Goal: Task Accomplishment & Management: Use online tool/utility

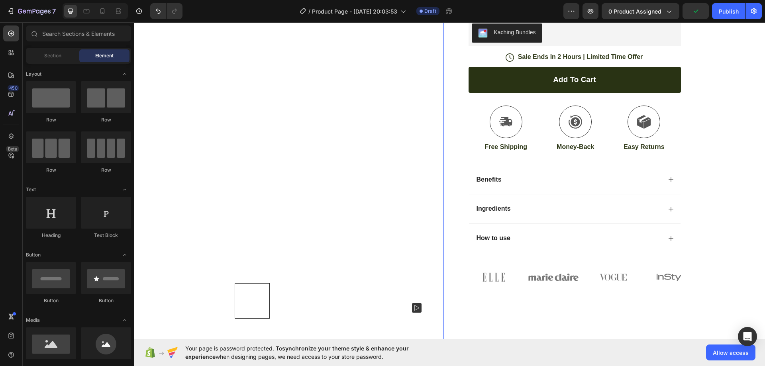
scroll to position [199, 0]
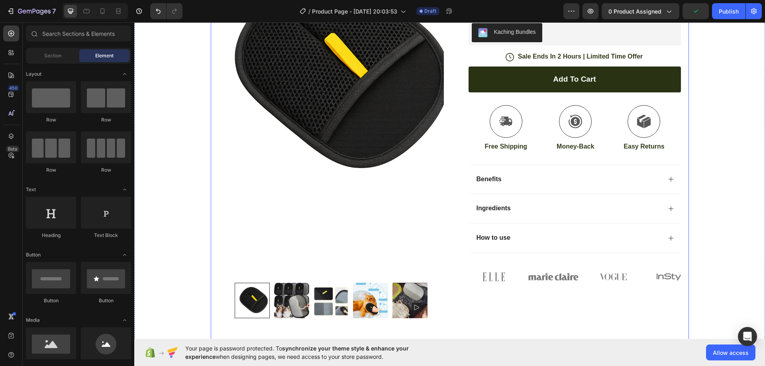
click at [436, 131] on img at bounding box center [331, 73] width 225 height 400
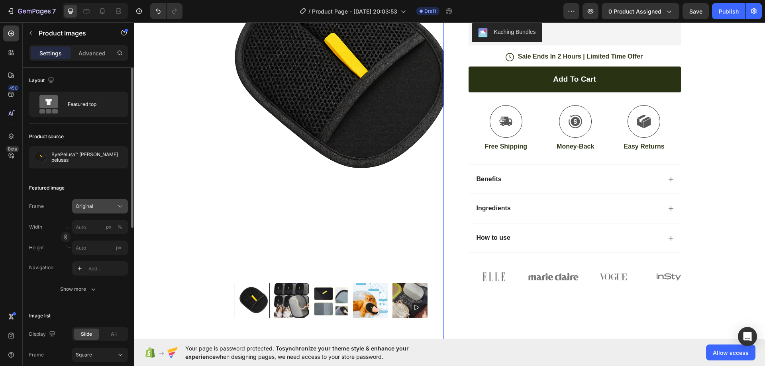
click at [110, 208] on div "Original" at bounding box center [95, 206] width 39 height 7
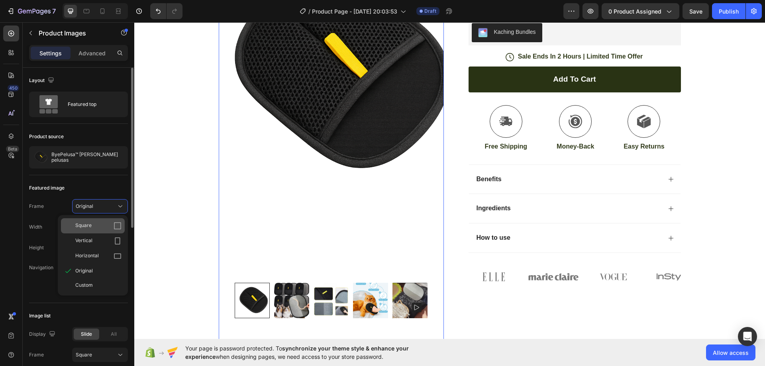
click at [113, 221] on div "Square" at bounding box center [93, 225] width 64 height 15
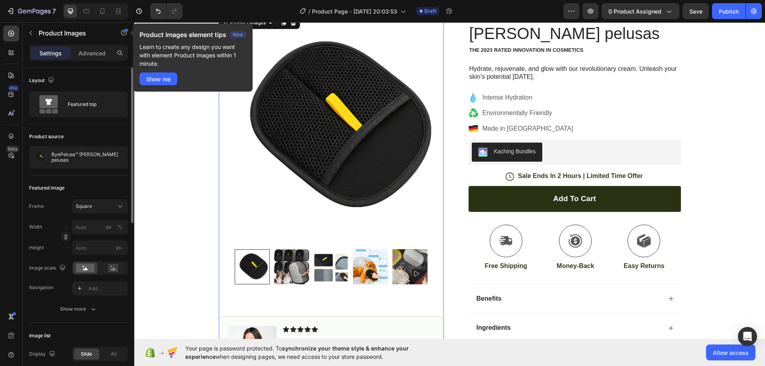
scroll to position [239, 0]
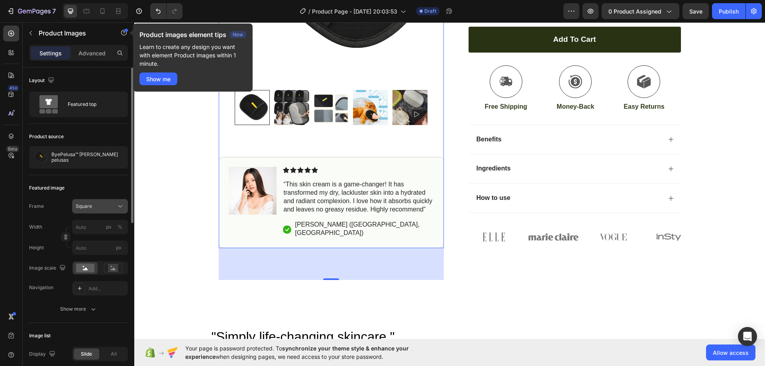
click at [103, 211] on button "Square" at bounding box center [100, 206] width 56 height 14
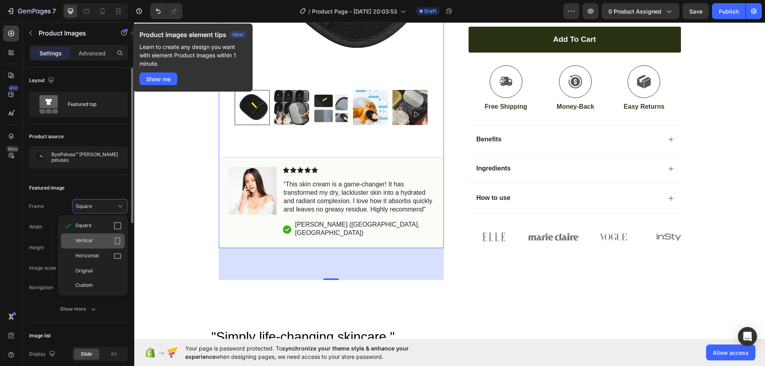
drag, startPoint x: 99, startPoint y: 240, endPoint x: 204, endPoint y: 184, distance: 119.1
click at [99, 240] on div "Vertical" at bounding box center [98, 241] width 46 height 8
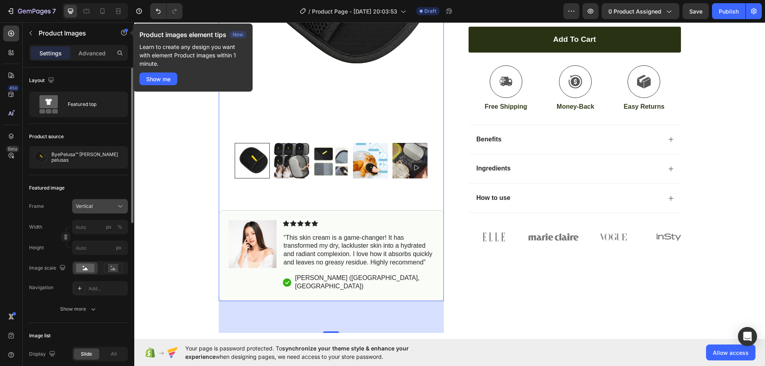
click at [104, 204] on div "Vertical" at bounding box center [95, 206] width 39 height 7
click at [97, 256] on span "Horizontal" at bounding box center [87, 256] width 24 height 8
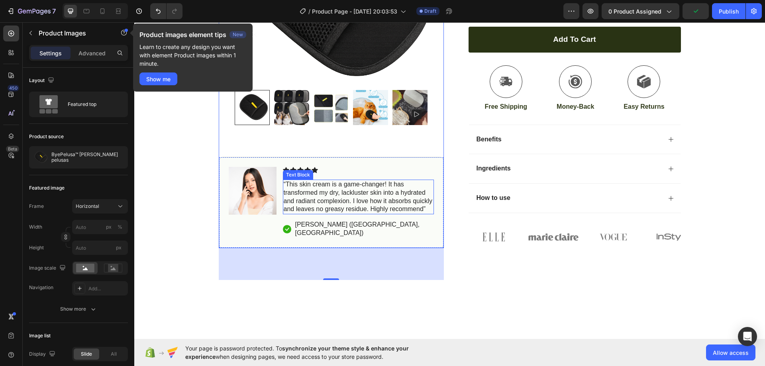
scroll to position [0, 0]
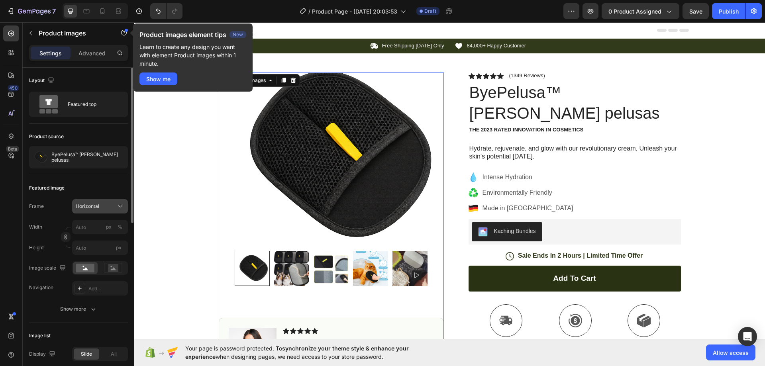
click at [100, 204] on div "Horizontal" at bounding box center [95, 206] width 39 height 7
click at [96, 222] on div "Square" at bounding box center [98, 226] width 46 height 8
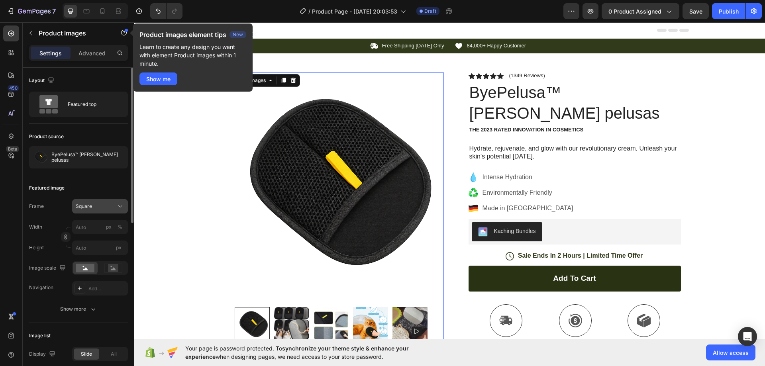
click at [88, 206] on span "Square" at bounding box center [84, 206] width 16 height 7
click at [98, 254] on span "Horizontal" at bounding box center [87, 256] width 24 height 8
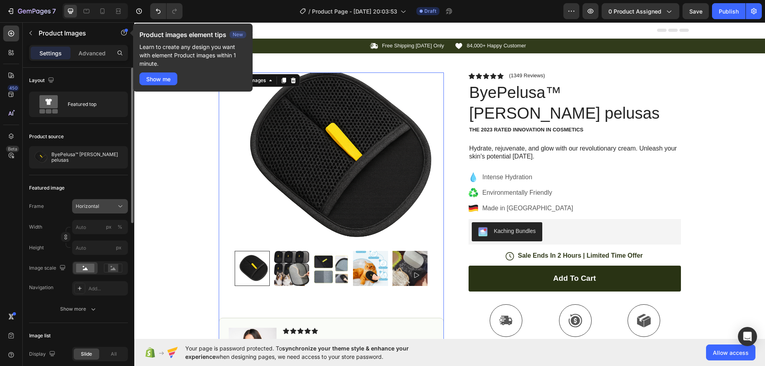
click at [98, 202] on button "Horizontal" at bounding box center [100, 206] width 56 height 14
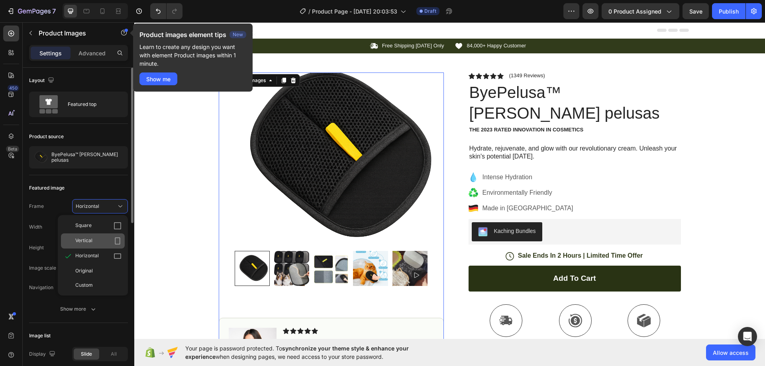
click at [103, 241] on div "Vertical" at bounding box center [98, 241] width 46 height 8
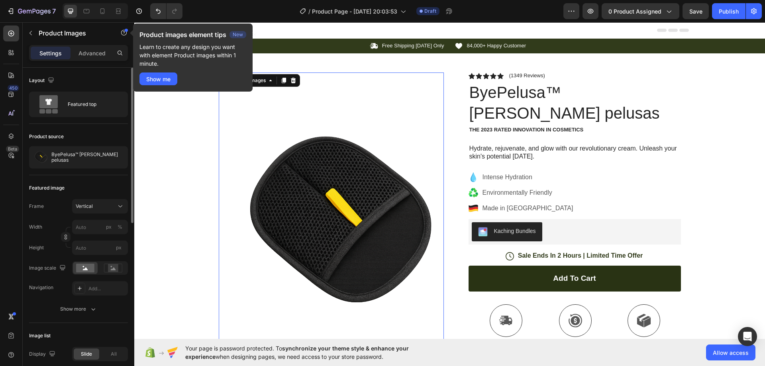
click at [106, 219] on div "Frame Vertical Width px % Height px" at bounding box center [78, 227] width 99 height 56
click at [111, 206] on div "Vertical" at bounding box center [95, 206] width 39 height 7
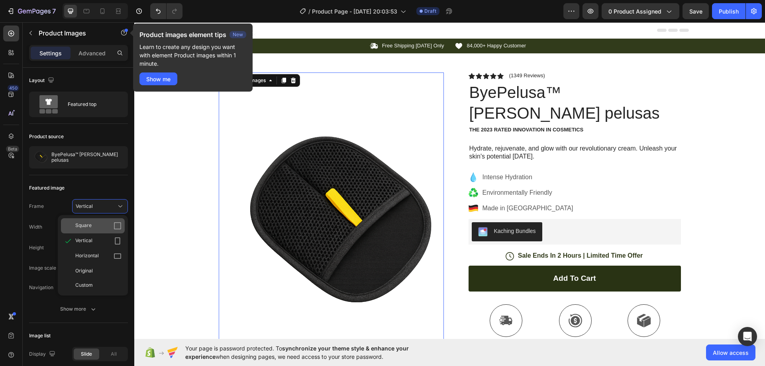
click at [111, 222] on div "Square" at bounding box center [98, 226] width 46 height 8
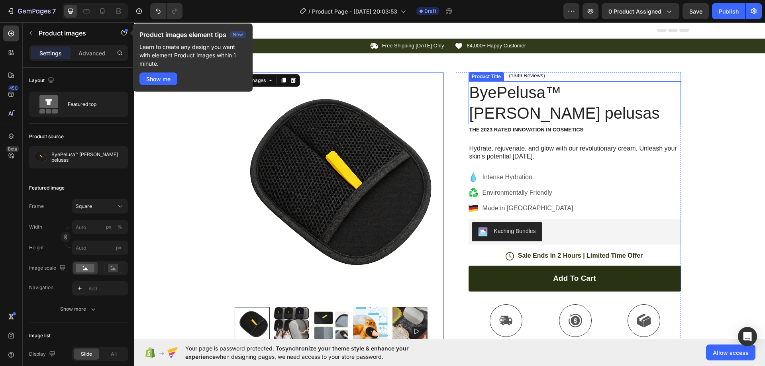
click at [540, 102] on h1 "ByePelusa™ [PERSON_NAME] pelusas" at bounding box center [574, 102] width 212 height 43
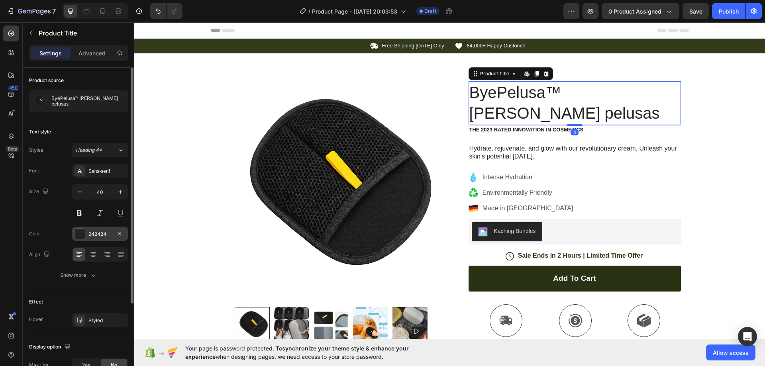
click at [77, 233] on div at bounding box center [79, 234] width 10 height 10
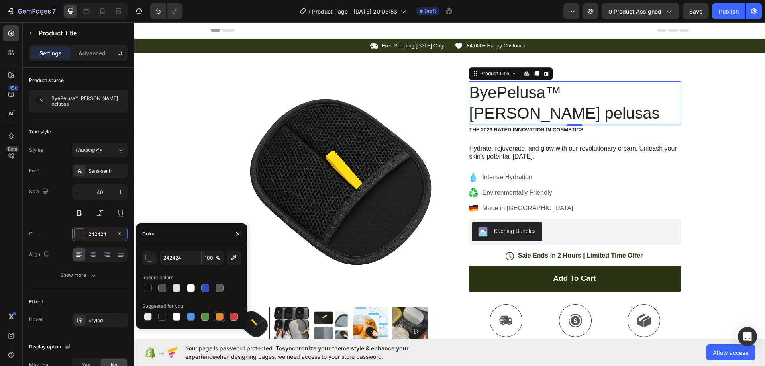
click at [217, 316] on div at bounding box center [219, 317] width 8 height 8
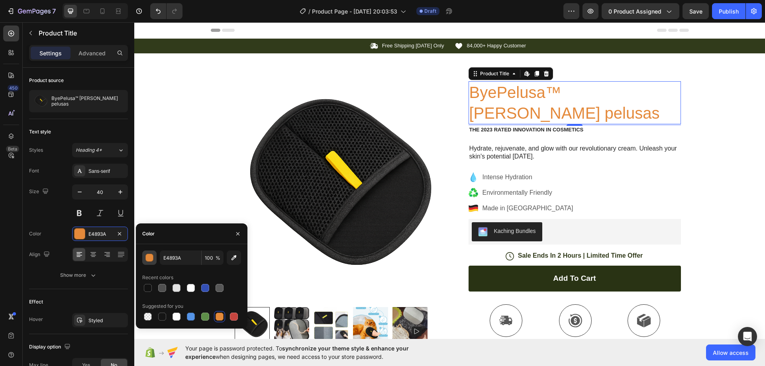
click at [149, 257] on div "button" at bounding box center [150, 258] width 8 height 8
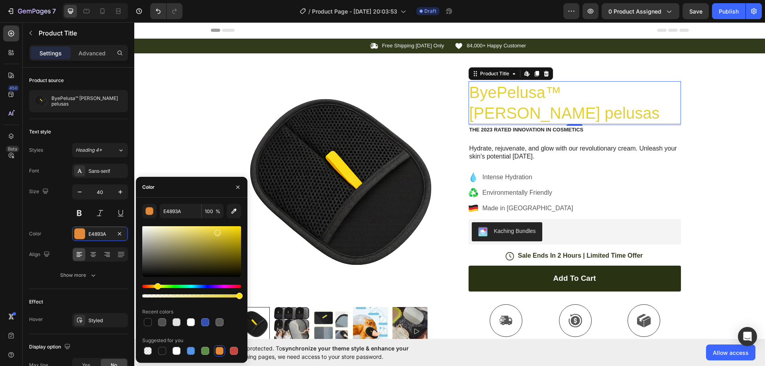
click at [157, 286] on div "Hue" at bounding box center [191, 286] width 99 height 3
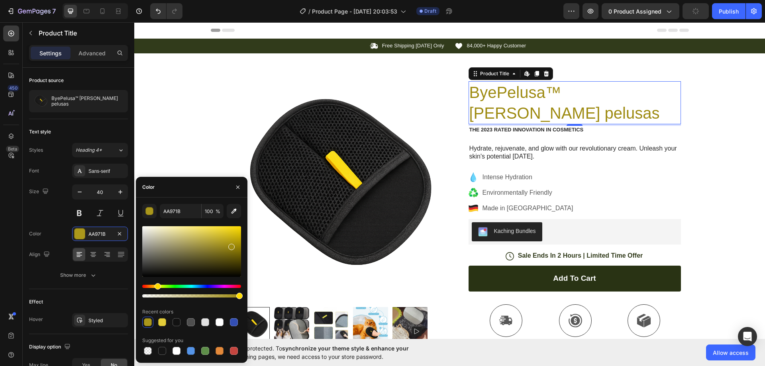
drag, startPoint x: 220, startPoint y: 232, endPoint x: 230, endPoint y: 245, distance: 16.5
click at [230, 245] on div at bounding box center [231, 247] width 6 height 6
type input "9E8B11"
click at [503, 149] on p "Hydrate, rejuvenate, and glow with our revolutionary cream. Unleash your skin's…" at bounding box center [574, 153] width 211 height 17
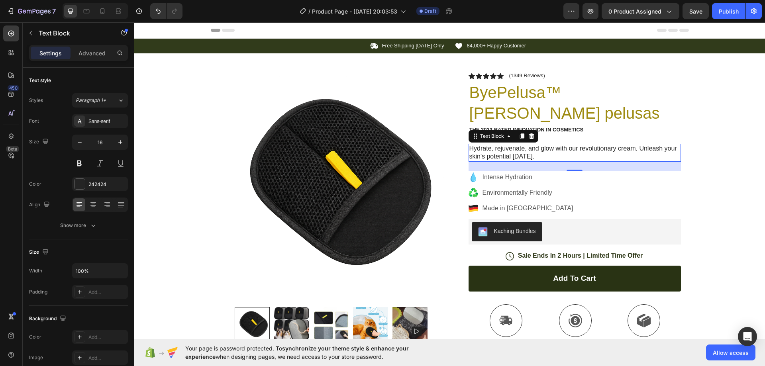
click at [510, 155] on p "Hydrate, rejuvenate, and glow with our revolutionary cream. Unleash your skin's…" at bounding box center [574, 153] width 211 height 17
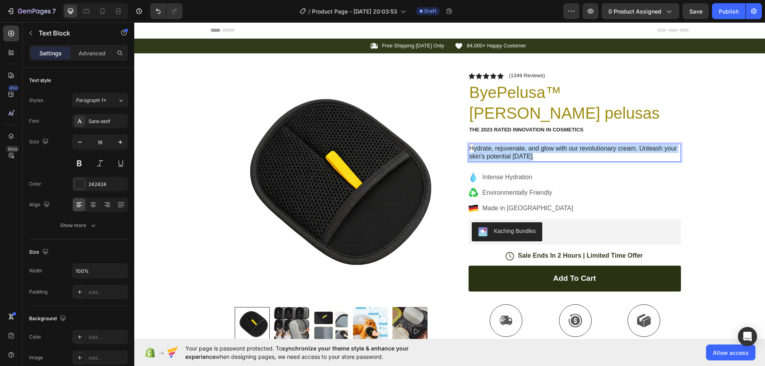
drag, startPoint x: 533, startPoint y: 157, endPoint x: 469, endPoint y: 148, distance: 64.7
click at [469, 147] on p "Hydrate, rejuvenate, and glow with our revolutionary cream. Unleash your skin's…" at bounding box center [574, 153] width 211 height 17
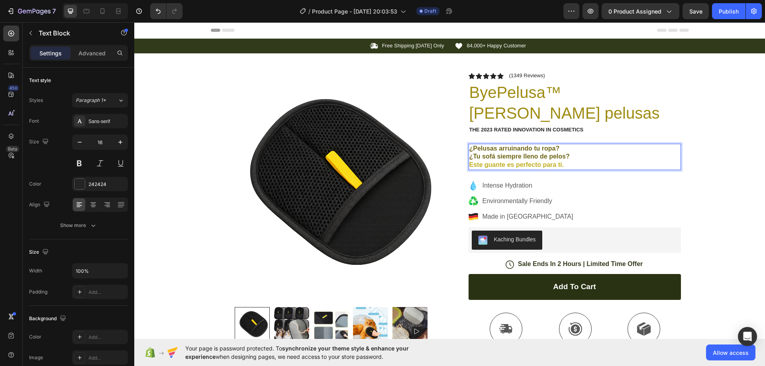
click at [504, 145] on strong "¿Pelusas arruinando tu ropa?" at bounding box center [514, 148] width 90 height 7
click at [576, 165] on p "Este guante es perfecto para ti." at bounding box center [574, 165] width 211 height 8
click at [571, 157] on p "¿Tu sofá siempre lleno de pelos?" at bounding box center [574, 157] width 211 height 8
click at [572, 148] on p "¿Pelusas arruinando tu ropa?" at bounding box center [574, 149] width 211 height 8
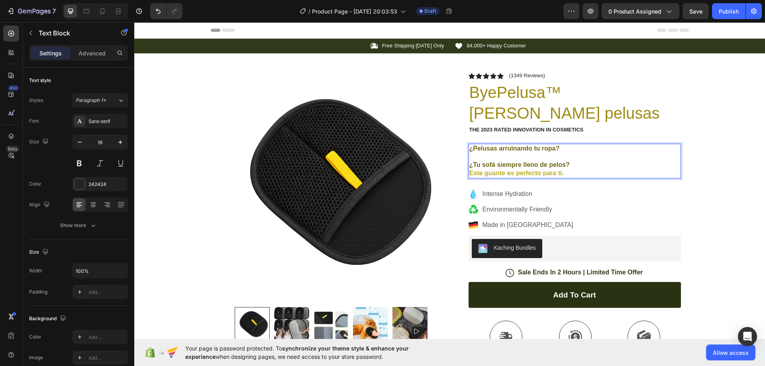
click at [577, 162] on p "¿Tu sofá siempre lleno de pelos?" at bounding box center [574, 165] width 211 height 8
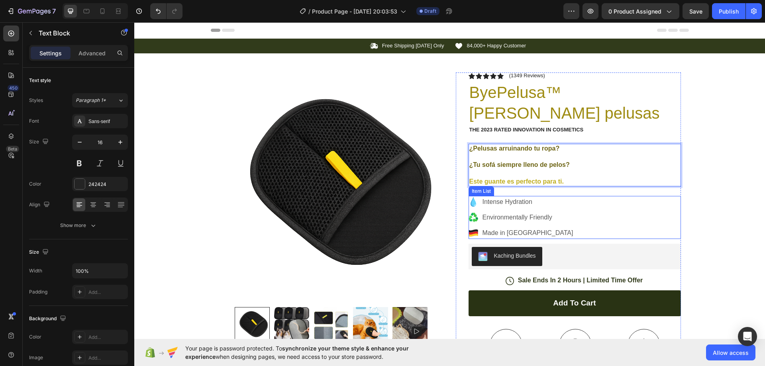
click at [539, 200] on p "Intense Hydration" at bounding box center [527, 202] width 91 height 10
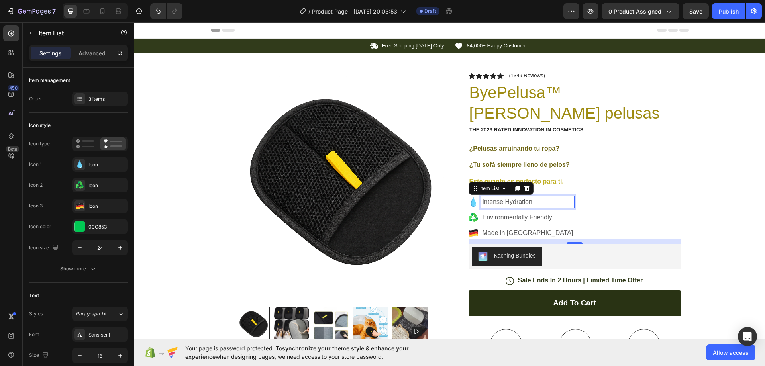
click at [534, 202] on p "Intense Hydration" at bounding box center [527, 202] width 91 height 10
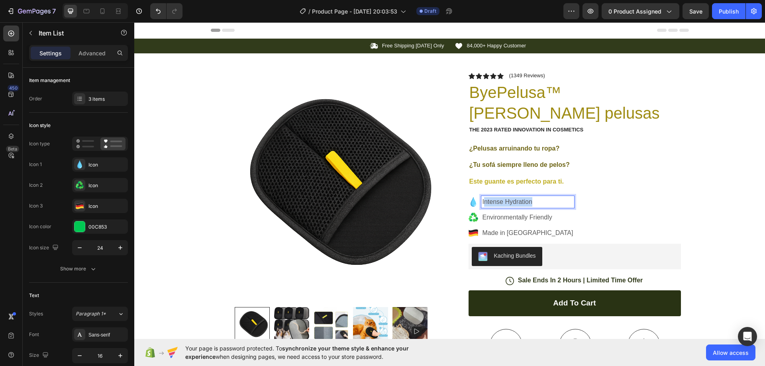
drag, startPoint x: 533, startPoint y: 202, endPoint x: 481, endPoint y: 198, distance: 51.9
click at [482, 198] on p "Intense Hydration" at bounding box center [527, 202] width 91 height 10
click at [537, 231] on p "Made in [GEOGRAPHIC_DATA]" at bounding box center [575, 233] width 187 height 10
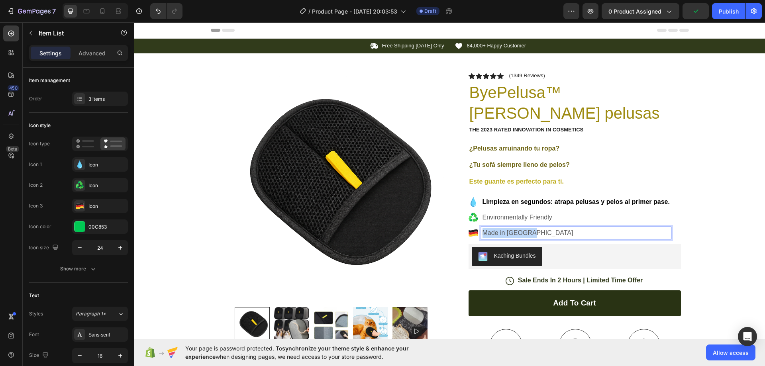
drag, startPoint x: 537, startPoint y: 233, endPoint x: 481, endPoint y: 233, distance: 55.4
click at [482, 233] on p "Made in [GEOGRAPHIC_DATA]" at bounding box center [575, 233] width 187 height 10
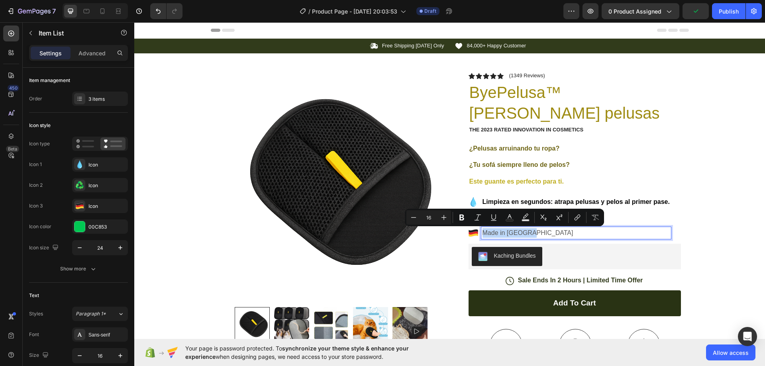
copy p "Made in [GEOGRAPHIC_DATA]"
click at [513, 233] on p "Made in [GEOGRAPHIC_DATA]" at bounding box center [575, 233] width 187 height 10
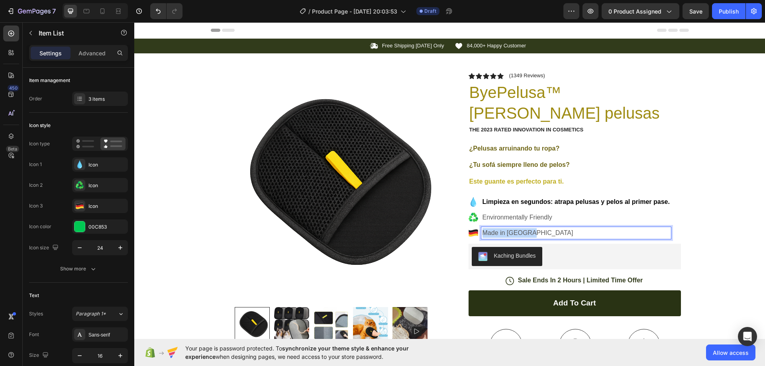
drag, startPoint x: 524, startPoint y: 233, endPoint x: 476, endPoint y: 233, distance: 48.2
click at [476, 233] on div "Made in [GEOGRAPHIC_DATA]" at bounding box center [569, 233] width 202 height 12
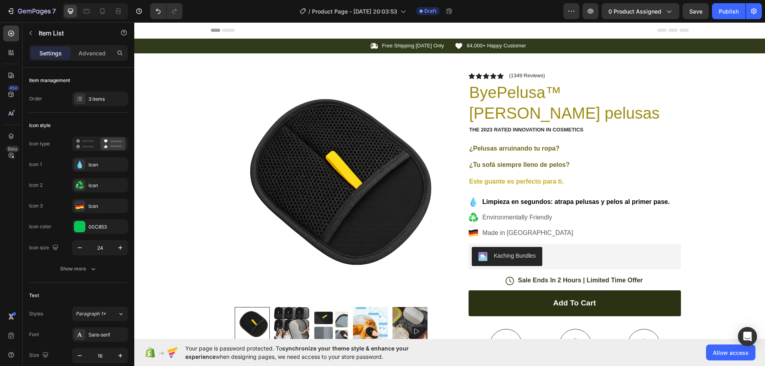
drag, startPoint x: 537, startPoint y: 227, endPoint x: 525, endPoint y: 233, distance: 14.1
click at [522, 232] on div "Limpieza en segundos: atrapa pelusas y pelos al primer pase. Environmentally Fr…" at bounding box center [569, 217] width 202 height 43
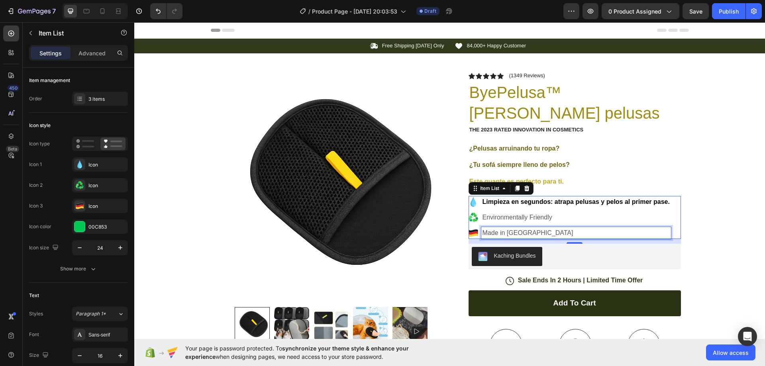
click at [532, 235] on p "Made in [GEOGRAPHIC_DATA]" at bounding box center [575, 233] width 187 height 10
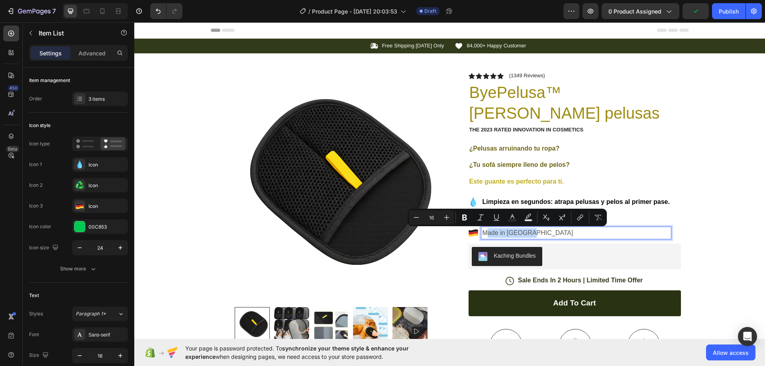
drag, startPoint x: 527, startPoint y: 234, endPoint x: 487, endPoint y: 232, distance: 39.5
click at [485, 231] on p "Made in [GEOGRAPHIC_DATA]" at bounding box center [575, 233] width 187 height 10
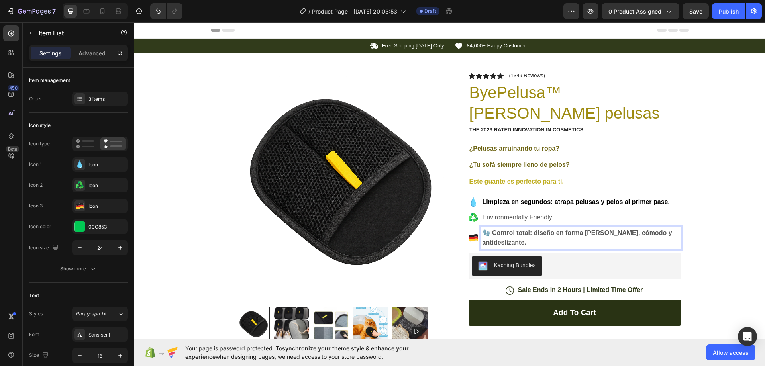
click at [529, 241] on p "🧤 Control total: diseño en forma [PERSON_NAME], cómodo y antideslizante." at bounding box center [580, 237] width 197 height 19
click at [548, 215] on p "Environmentally Friendly" at bounding box center [580, 218] width 197 height 10
drag, startPoint x: 516, startPoint y: 245, endPoint x: 480, endPoint y: 232, distance: 37.7
click at [482, 232] on p "🧤 Control total: diseño en forma [PERSON_NAME], cómodo y antideslizante." at bounding box center [580, 237] width 197 height 19
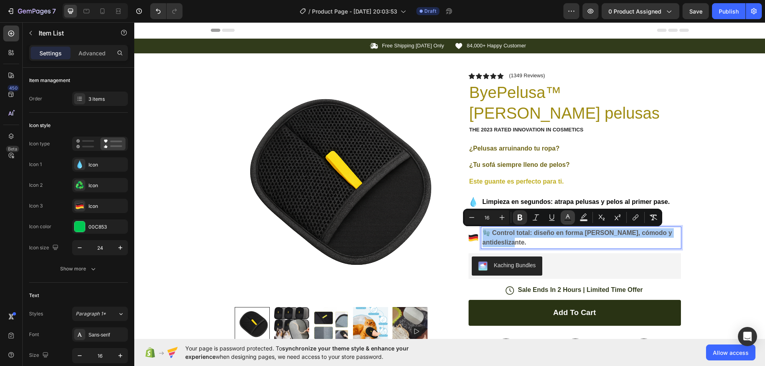
click at [566, 216] on icon "Editor contextual toolbar" at bounding box center [568, 217] width 8 height 8
type input "575757"
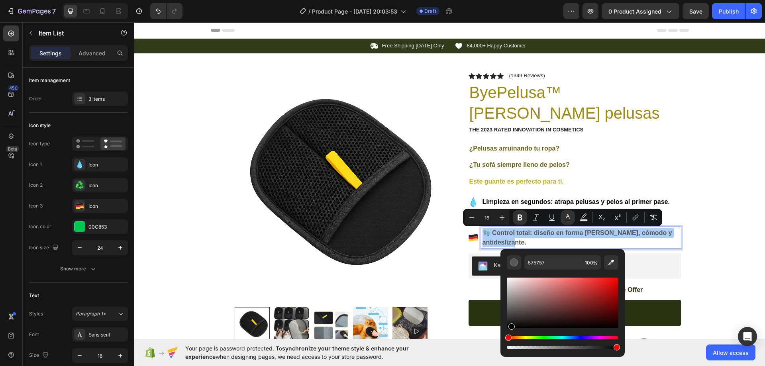
drag, startPoint x: 509, startPoint y: 315, endPoint x: 510, endPoint y: 339, distance: 23.9
click at [510, 339] on div "Editor contextual toolbar" at bounding box center [563, 313] width 112 height 74
type input "000000"
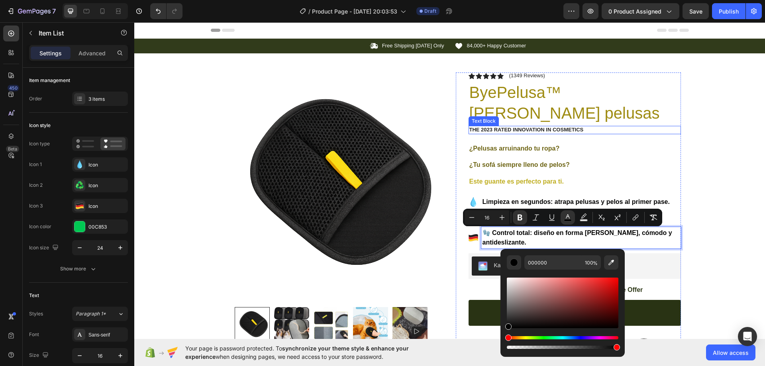
click at [610, 134] on div "The 2023 Rated Innovation in Cosmetics" at bounding box center [574, 130] width 212 height 8
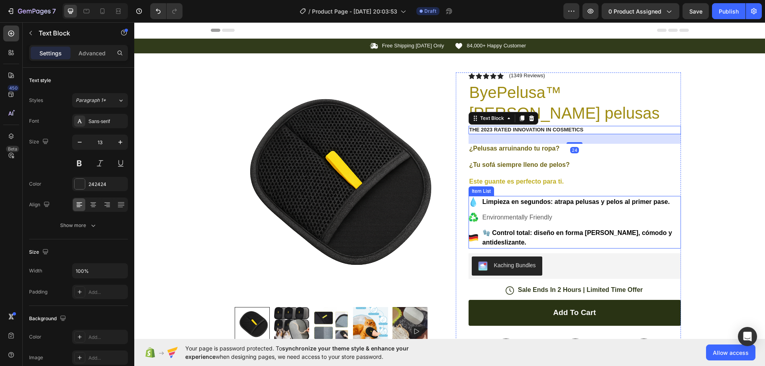
click at [553, 213] on p "Environmentally Friendly" at bounding box center [580, 218] width 197 height 10
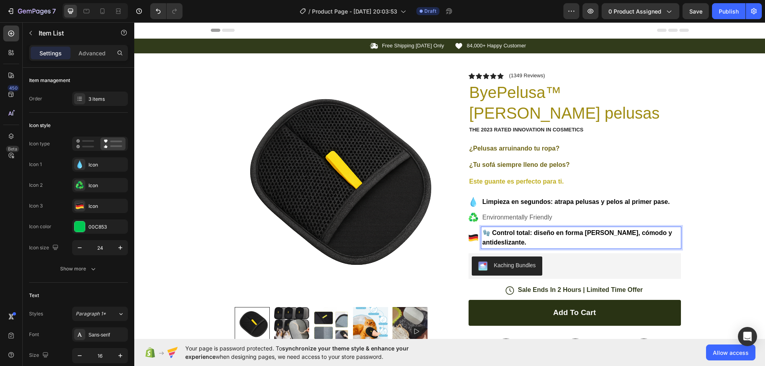
click at [473, 235] on icon at bounding box center [472, 235] width 9 height 3
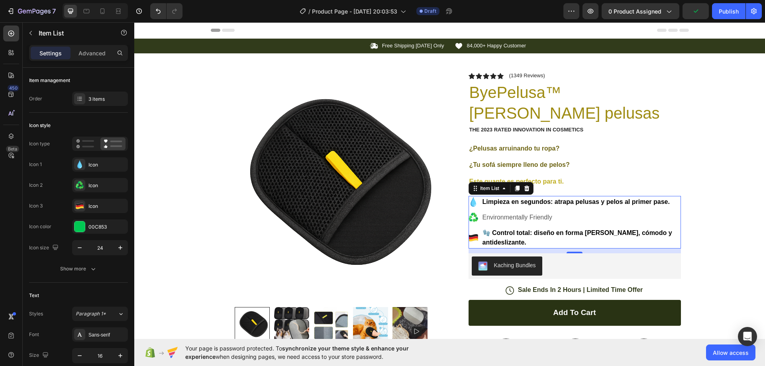
click at [519, 225] on div "Limpieza en segundos: atrapa pelusas y pelos al primer pase. Environmentally Fr…" at bounding box center [574, 222] width 212 height 53
click at [513, 219] on p "Environmentally Friendly" at bounding box center [580, 218] width 197 height 10
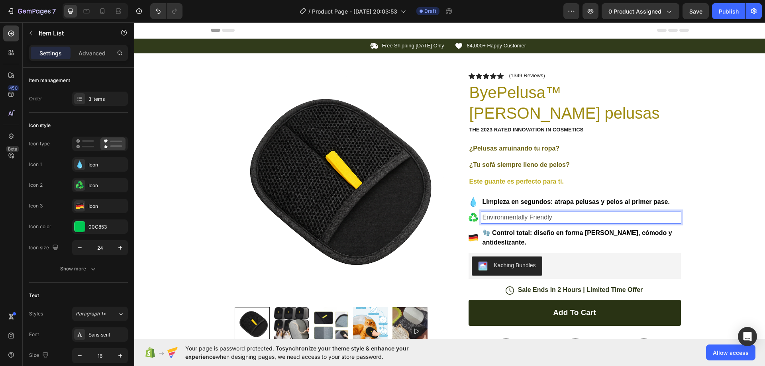
drag, startPoint x: 576, startPoint y: 219, endPoint x: 562, endPoint y: 217, distance: 14.5
click at [567, 218] on p "Environmentally Friendly" at bounding box center [580, 218] width 197 height 10
drag, startPoint x: 552, startPoint y: 216, endPoint x: 492, endPoint y: 215, distance: 60.1
click at [492, 215] on p "Environmentally Friendly" at bounding box center [580, 218] width 197 height 10
drag, startPoint x: 604, startPoint y: 218, endPoint x: 480, endPoint y: 216, distance: 123.9
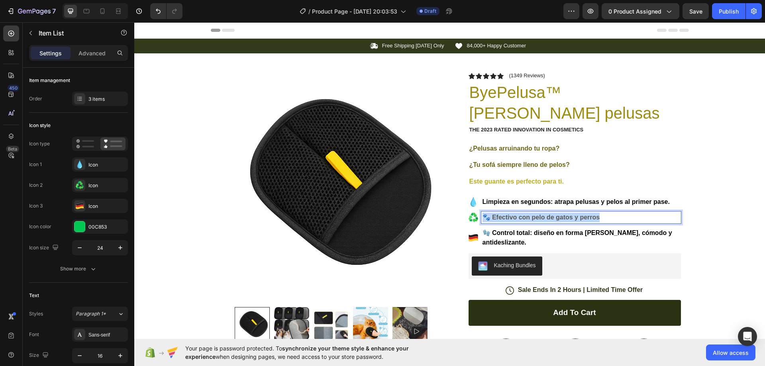
click at [477, 214] on div "🐾 Efectivo con pelo de gatos y perros" at bounding box center [574, 218] width 212 height 12
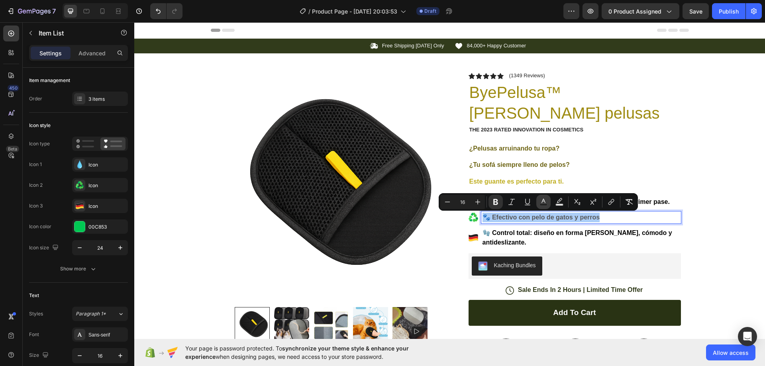
click at [546, 198] on icon "Editor contextual toolbar" at bounding box center [543, 202] width 8 height 8
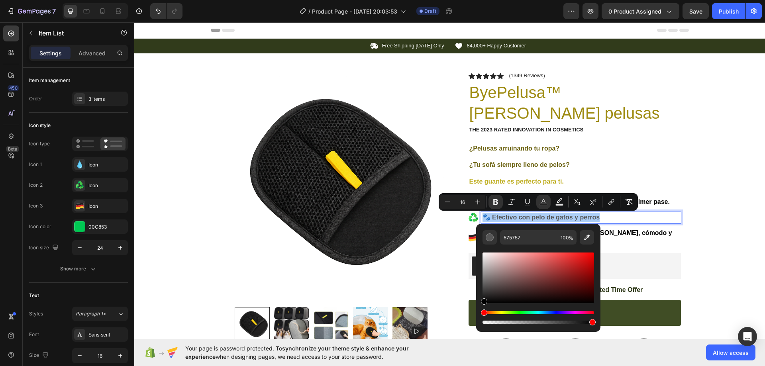
drag, startPoint x: 625, startPoint y: 318, endPoint x: 475, endPoint y: 313, distance: 150.3
type input "000000"
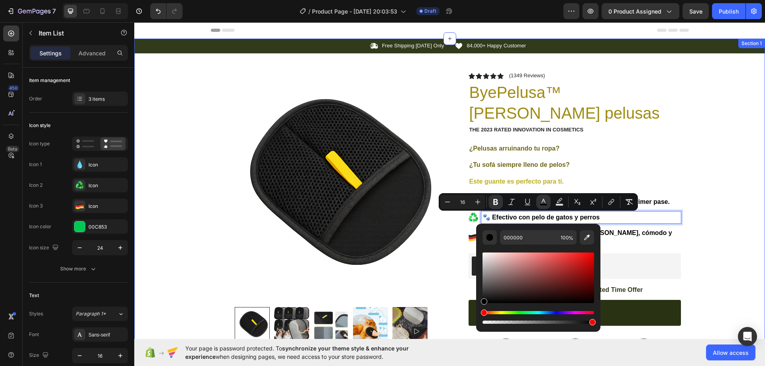
click at [719, 248] on div "Icon Free Shipping [DATE] Only Text Block Row Icon 84,000+ Happy Customer Text …" at bounding box center [449, 280] width 631 height 483
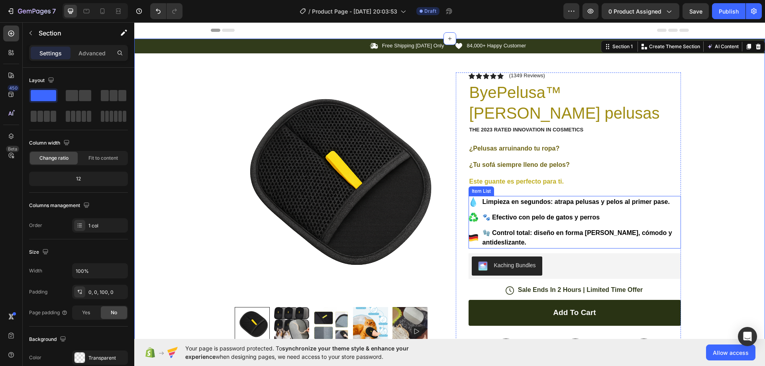
click at [549, 239] on p "🧤 Control total: diseño en forma [PERSON_NAME], cómodo y antideslizante." at bounding box center [580, 237] width 197 height 19
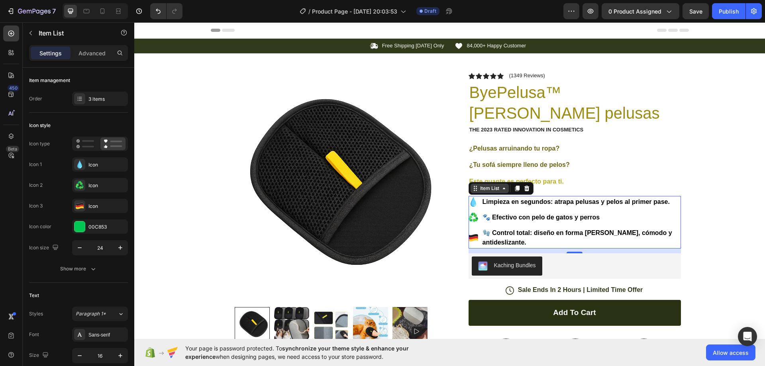
click at [501, 188] on icon at bounding box center [504, 188] width 6 height 6
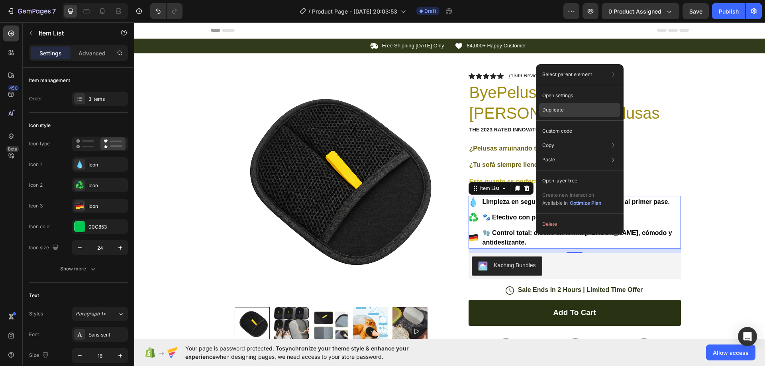
click at [570, 124] on div "Duplicate" at bounding box center [579, 131] width 81 height 14
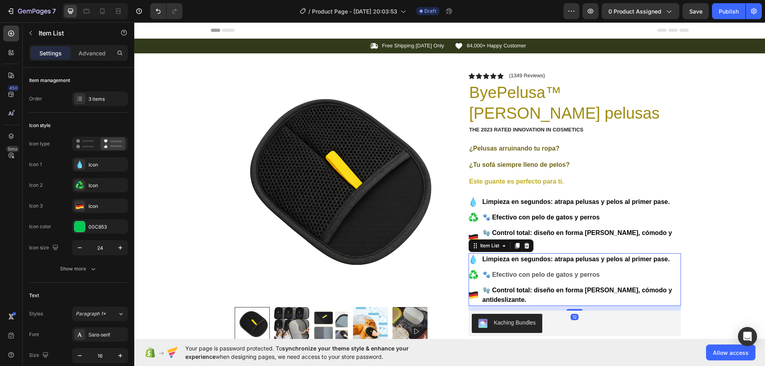
click at [527, 302] on p "🧤 Control total: diseño en forma [PERSON_NAME], cómodo y antideslizante." at bounding box center [580, 295] width 197 height 19
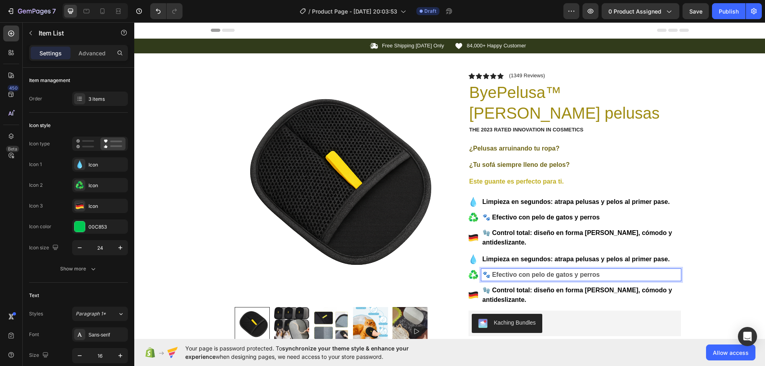
click at [604, 272] on p "🐾 Efectivo con pelo de gatos y perros" at bounding box center [580, 275] width 197 height 10
drag, startPoint x: 604, startPoint y: 275, endPoint x: 469, endPoint y: 270, distance: 134.7
click at [469, 270] on div "🐾 Efectivo con pelo de gatos y perros" at bounding box center [574, 275] width 212 height 12
click at [473, 274] on icon at bounding box center [475, 272] width 4 height 4
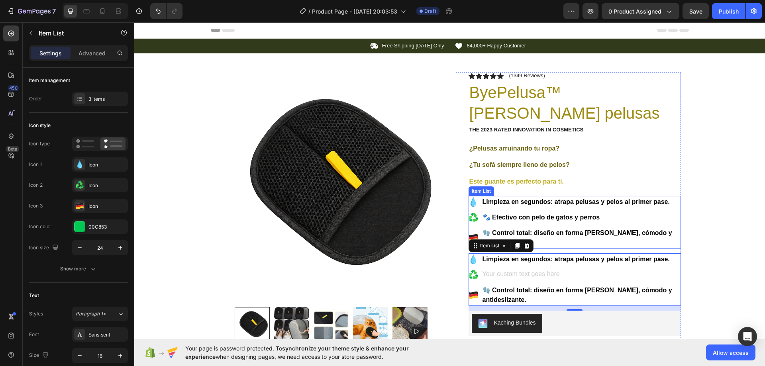
click at [563, 238] on p "🧤 Control total: diseño en forma [PERSON_NAME], cómodo y antideslizante." at bounding box center [580, 237] width 197 height 19
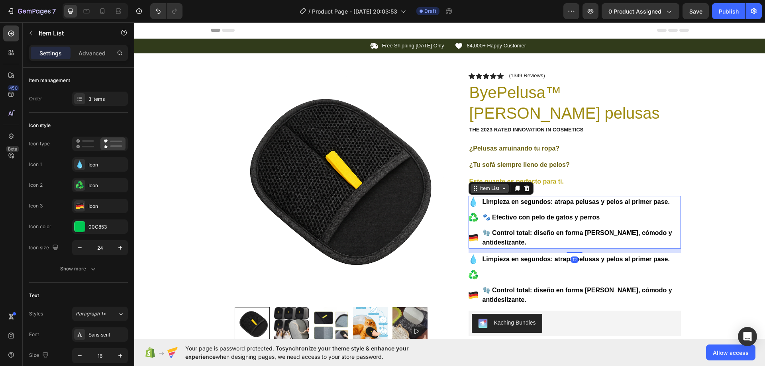
click at [503, 187] on icon at bounding box center [504, 188] width 6 height 6
click at [503, 189] on icon at bounding box center [504, 189] width 2 height 2
click at [513, 260] on strong "Limpieza en segundos: atrapa pelusas y pelos al primer pase." at bounding box center [575, 259] width 187 height 7
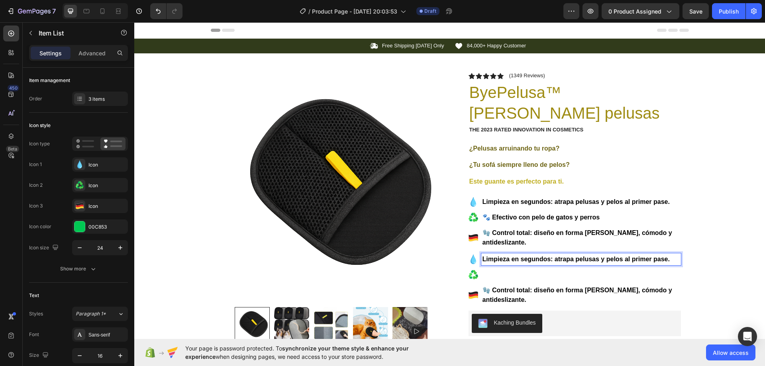
click at [514, 259] on strong "Limpieza en segundos: atrapa pelusas y pelos al primer pase." at bounding box center [575, 259] width 187 height 7
click at [514, 288] on strong "🧤 Control total: diseño en forma [PERSON_NAME], cómodo y antideslizante." at bounding box center [577, 295] width 190 height 16
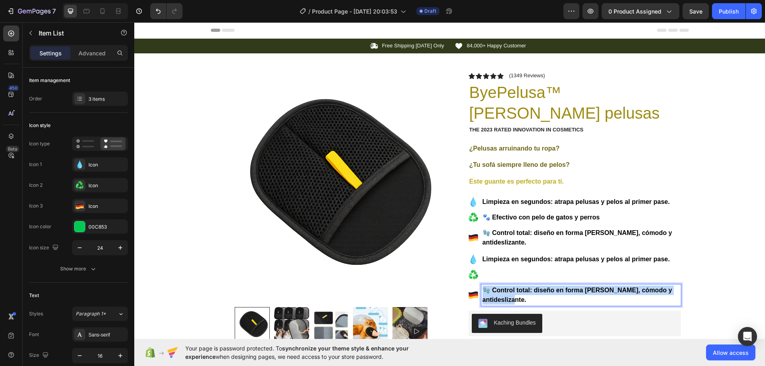
drag, startPoint x: 526, startPoint y: 300, endPoint x: 482, endPoint y: 289, distance: 46.1
click at [482, 289] on p "🧤 Control total: diseño en forma [PERSON_NAME], cómodo y antideslizante." at bounding box center [580, 295] width 197 height 19
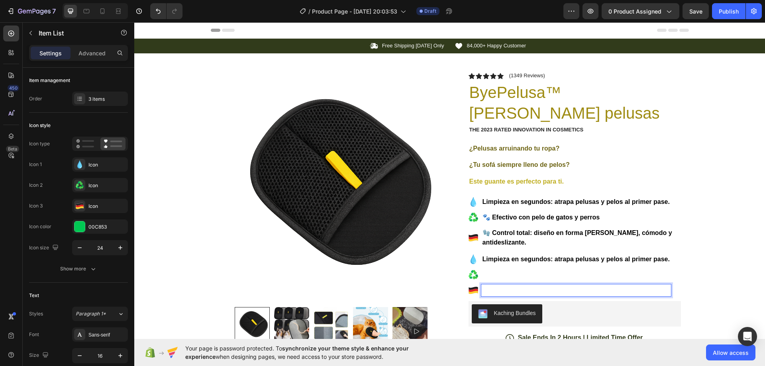
click at [473, 290] on icon at bounding box center [472, 290] width 9 height 3
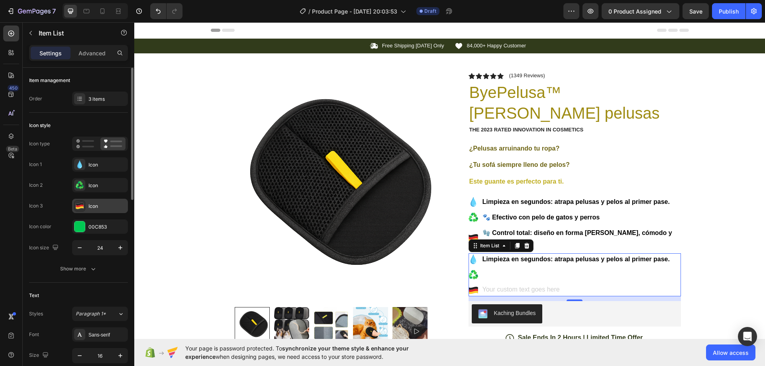
click at [121, 208] on div "Icon" at bounding box center [106, 206] width 37 height 7
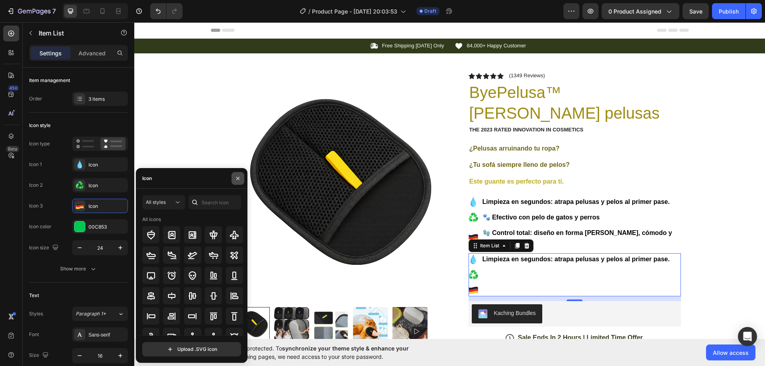
click at [241, 175] on button "button" at bounding box center [237, 178] width 13 height 13
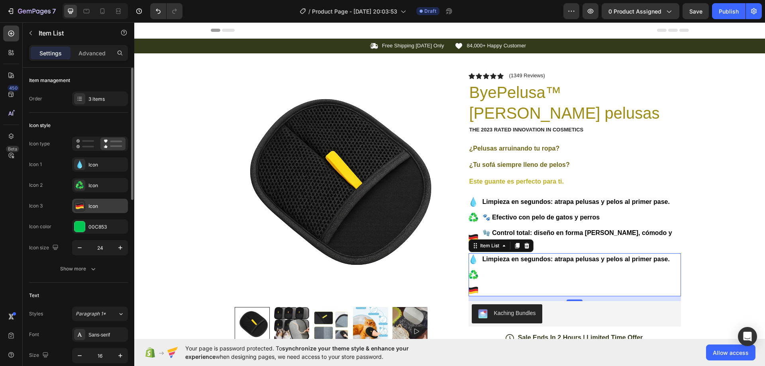
click at [82, 204] on icon at bounding box center [80, 204] width 8 height 3
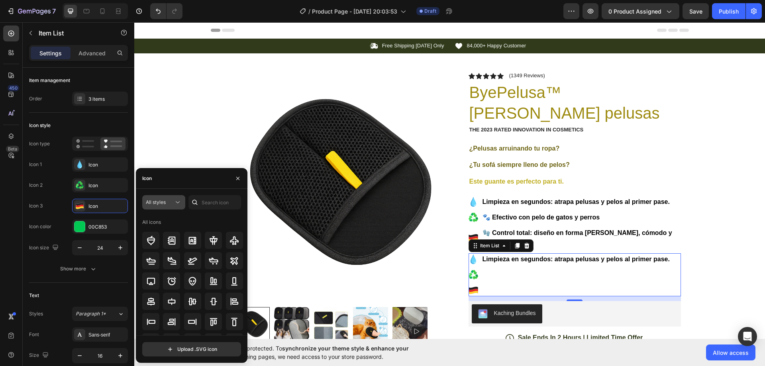
click at [159, 200] on span "All styles" at bounding box center [156, 202] width 20 height 6
click at [163, 201] on span "All styles" at bounding box center [156, 202] width 20 height 6
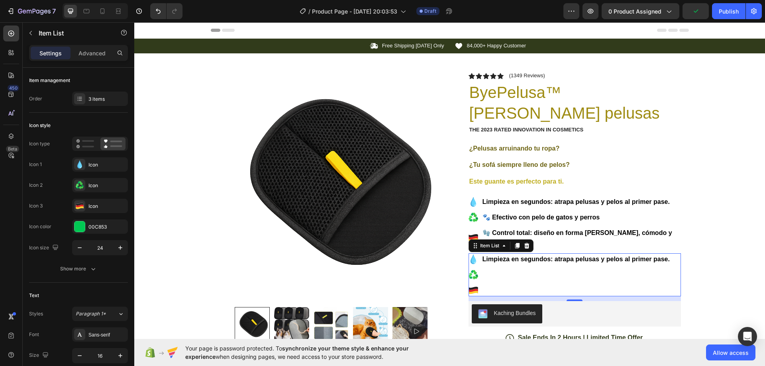
click at [515, 246] on icon at bounding box center [517, 246] width 4 height 6
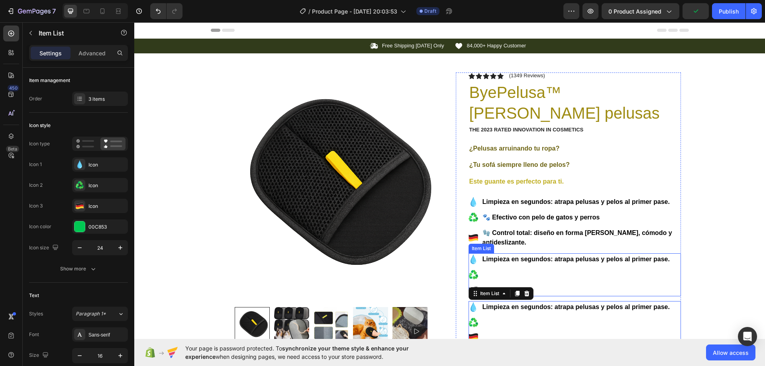
click at [531, 261] on strong "Limpieza en segundos: atrapa pelusas y pelos al primer pase." at bounding box center [575, 259] width 187 height 7
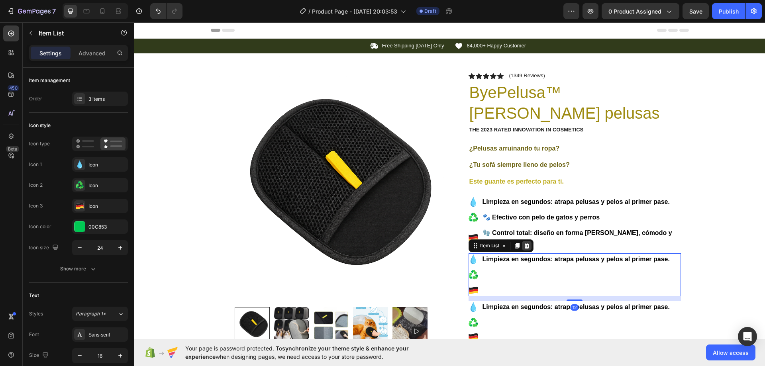
click at [523, 245] on icon at bounding box center [526, 246] width 6 height 6
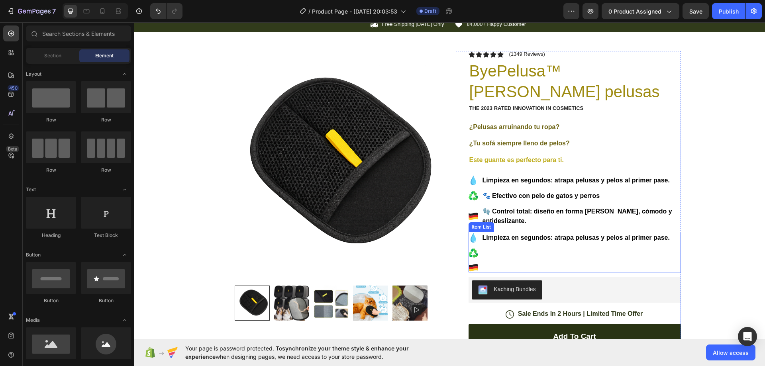
scroll to position [40, 0]
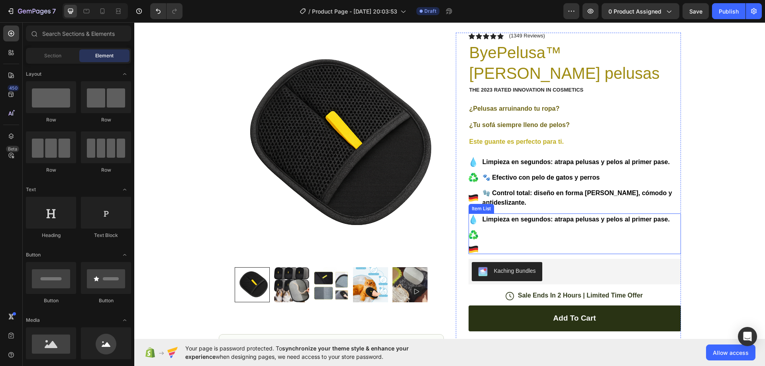
click at [541, 221] on strong "Limpieza en segundos: atrapa pelusas y pelos al primer pase." at bounding box center [575, 219] width 187 height 7
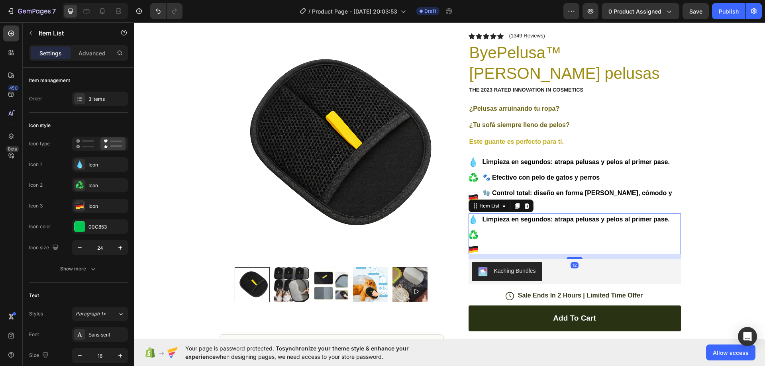
click at [538, 235] on p at bounding box center [575, 235] width 187 height 10
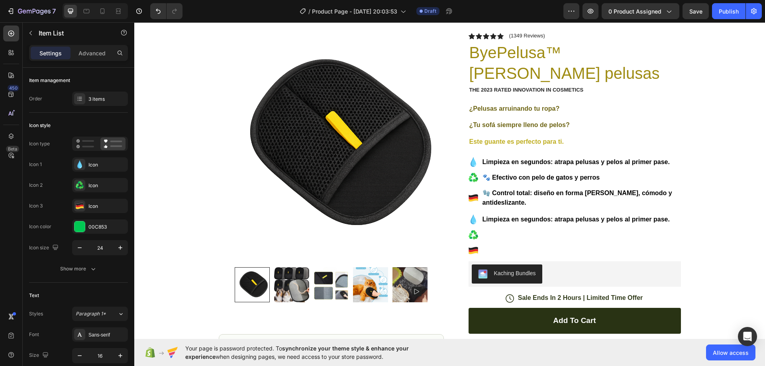
click at [476, 223] on div "Limpieza en segundos: atrapa pelusas y pelos al primer pase." at bounding box center [569, 219] width 202 height 12
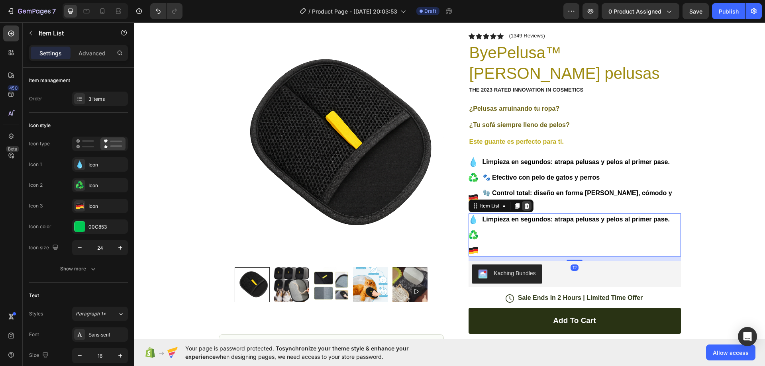
click at [524, 207] on icon at bounding box center [526, 206] width 5 height 6
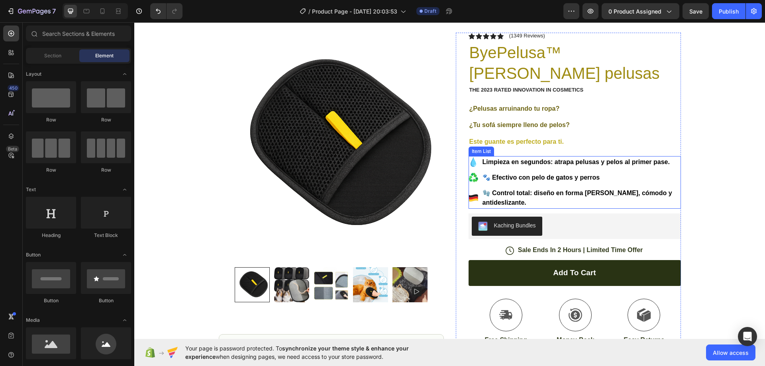
click at [547, 194] on strong "🧤 Control total: diseño en forma [PERSON_NAME], cómodo y antideslizante." at bounding box center [577, 198] width 190 height 16
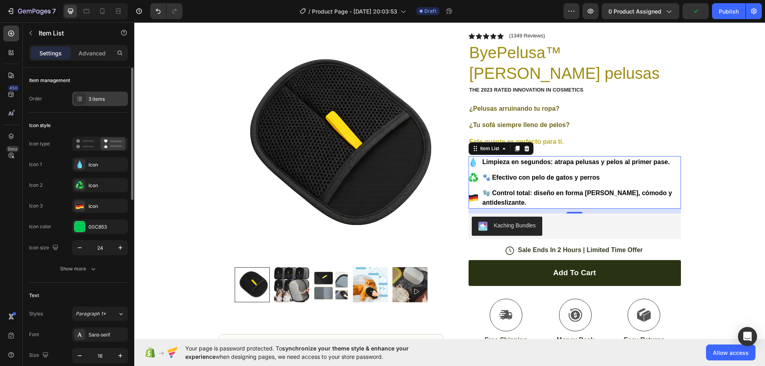
click at [89, 99] on div "3 items" at bounding box center [106, 99] width 37 height 7
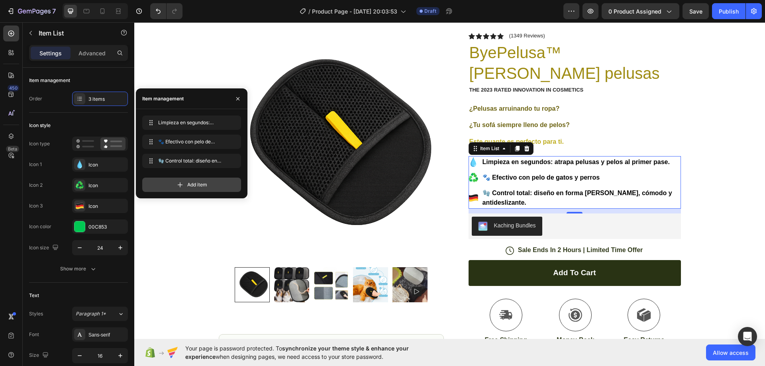
click at [210, 188] on div "Add item" at bounding box center [191, 185] width 99 height 14
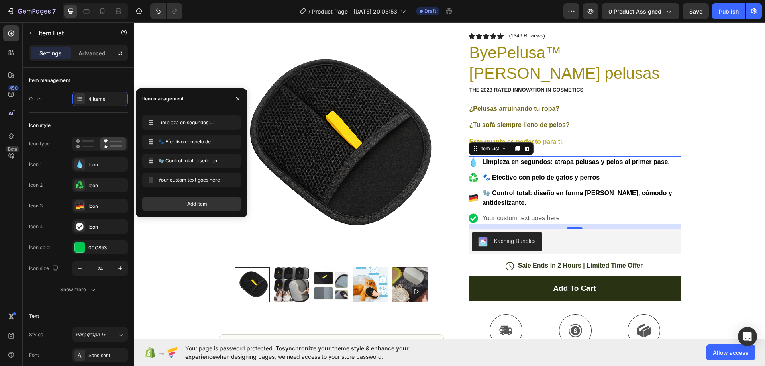
click at [502, 223] on div "Your custom text goes here" at bounding box center [581, 218] width 200 height 12
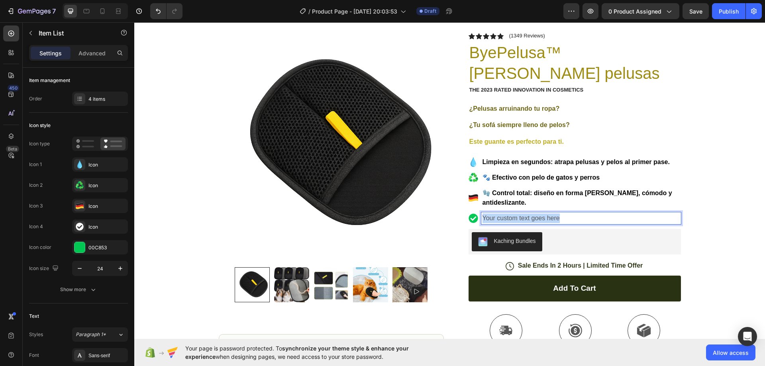
drag, startPoint x: 559, startPoint y: 215, endPoint x: 480, endPoint y: 223, distance: 79.3
click at [481, 221] on div "Your custom text goes here" at bounding box center [581, 218] width 200 height 12
click at [545, 219] on strong "🐾 Efectivo con pelo de gatos y perros" at bounding box center [541, 218] width 118 height 7
drag, startPoint x: 604, startPoint y: 219, endPoint x: 482, endPoint y: 217, distance: 121.9
click at [482, 217] on p "🐾 Efectivo con pelo de gatos y perros" at bounding box center [580, 218] width 197 height 10
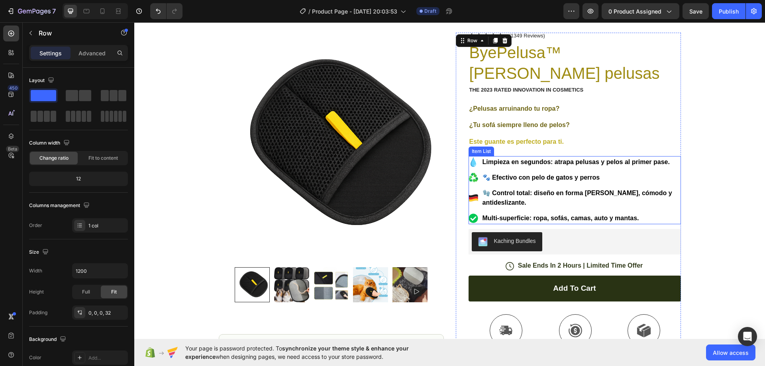
click at [472, 196] on icon at bounding box center [472, 195] width 9 height 3
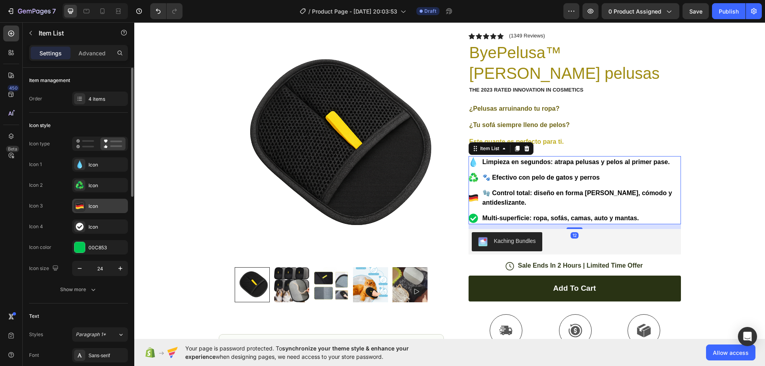
click at [110, 207] on div "Icon" at bounding box center [106, 206] width 37 height 7
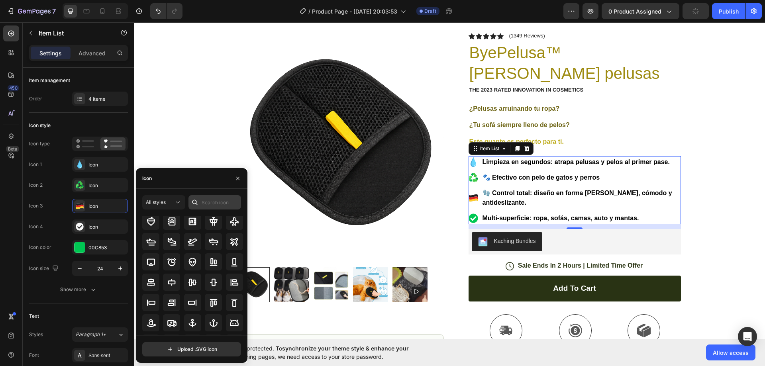
scroll to position [6, 0]
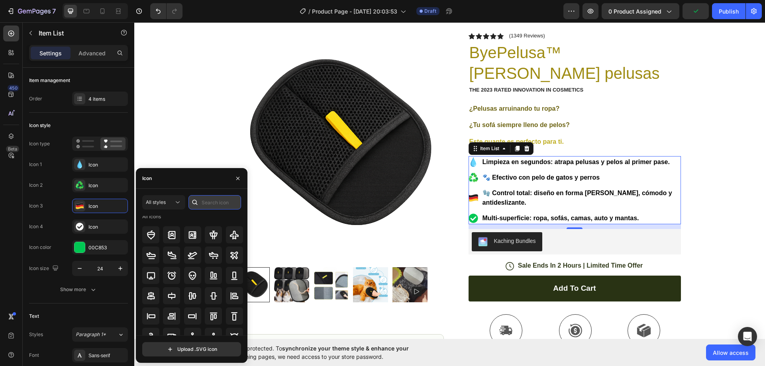
click at [207, 207] on input "text" at bounding box center [214, 202] width 53 height 14
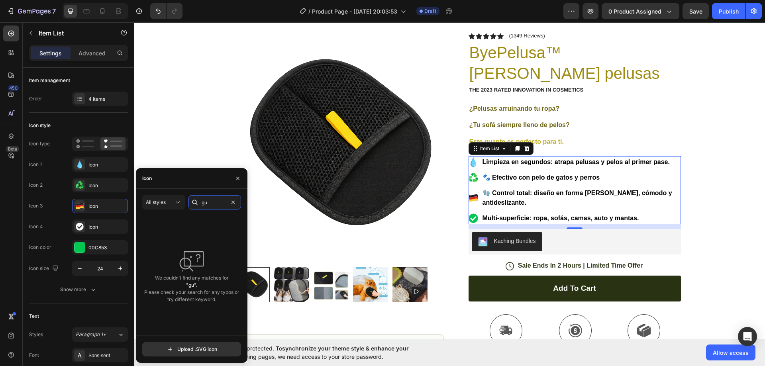
type input "g"
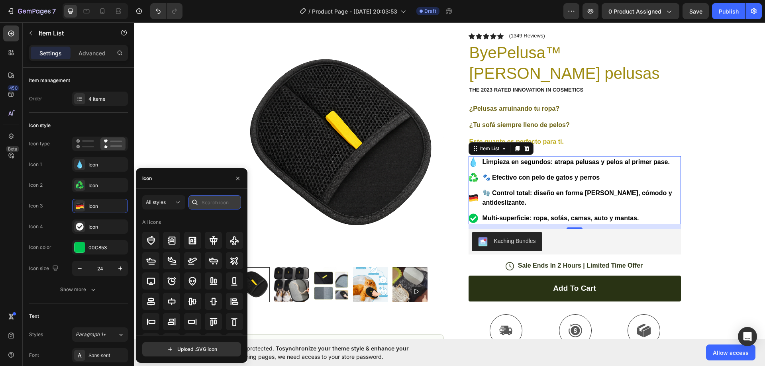
click at [222, 201] on input "text" at bounding box center [214, 202] width 53 height 14
paste input "glove"
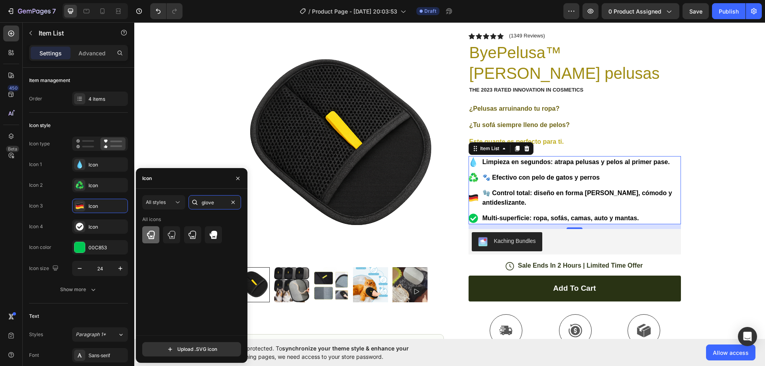
type input "glove"
click at [151, 235] on icon at bounding box center [151, 235] width 10 height 10
click at [212, 233] on icon at bounding box center [214, 235] width 8 height 8
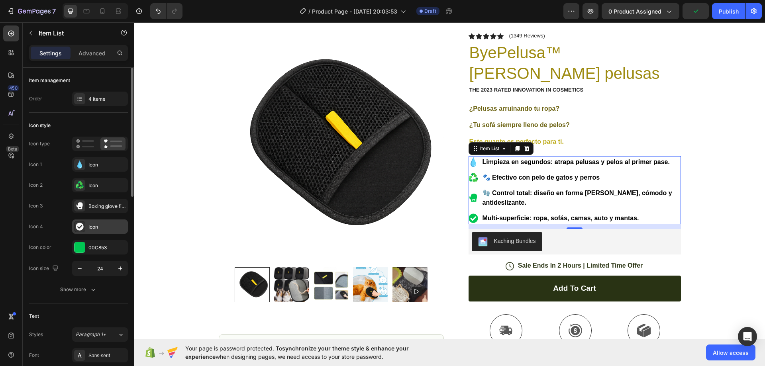
click at [100, 225] on div "Icon" at bounding box center [106, 226] width 37 height 7
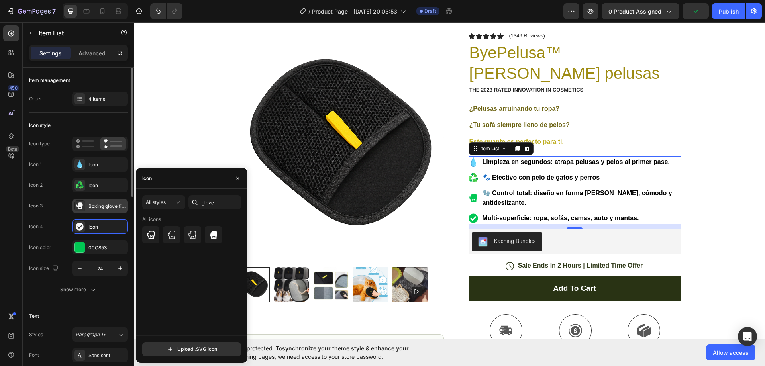
click at [105, 206] on div "Boxing glove filled" at bounding box center [106, 206] width 37 height 7
click at [80, 248] on div at bounding box center [79, 247] width 10 height 10
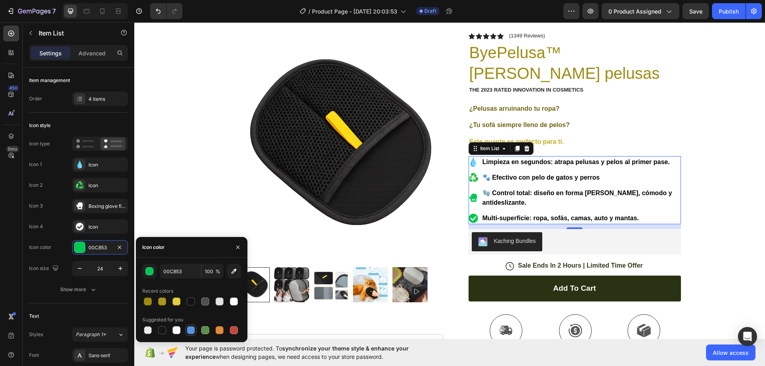
click at [190, 328] on div at bounding box center [191, 330] width 8 height 8
click at [174, 300] on div at bounding box center [176, 302] width 8 height 8
type input "E3CD39"
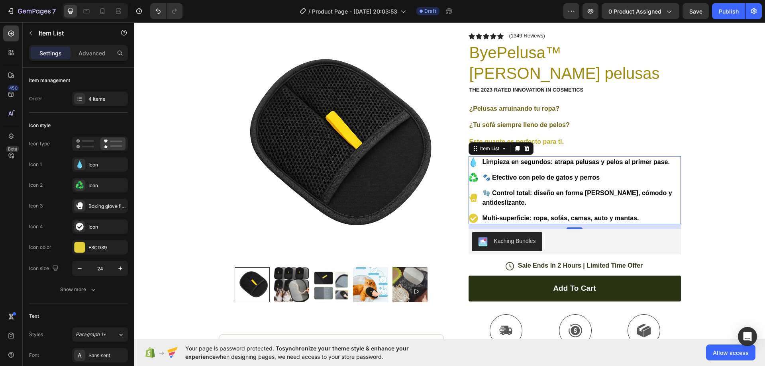
click at [14, 211] on div "450 Beta" at bounding box center [11, 166] width 16 height 283
click at [473, 177] on icon at bounding box center [475, 175] width 4 height 4
click at [98, 183] on div "Icon" at bounding box center [106, 185] width 37 height 7
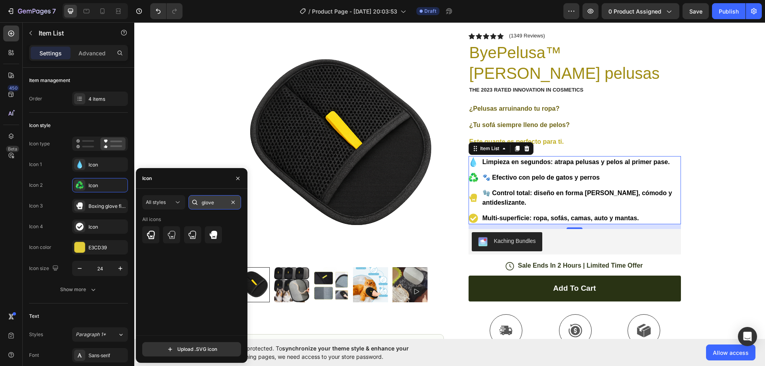
click at [218, 200] on input "glove" at bounding box center [214, 202] width 53 height 14
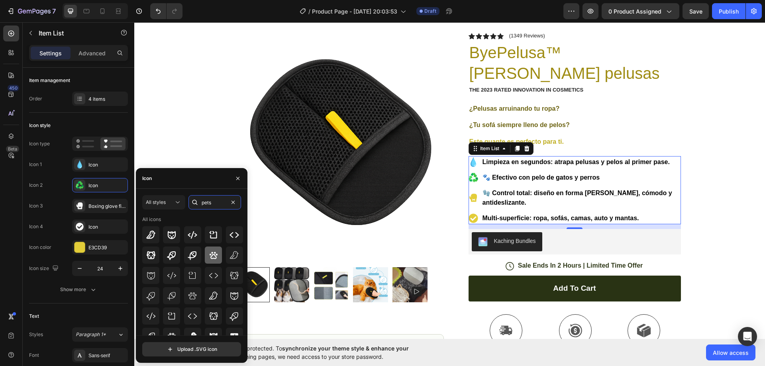
type input "pets"
click at [210, 254] on icon at bounding box center [214, 256] width 10 height 10
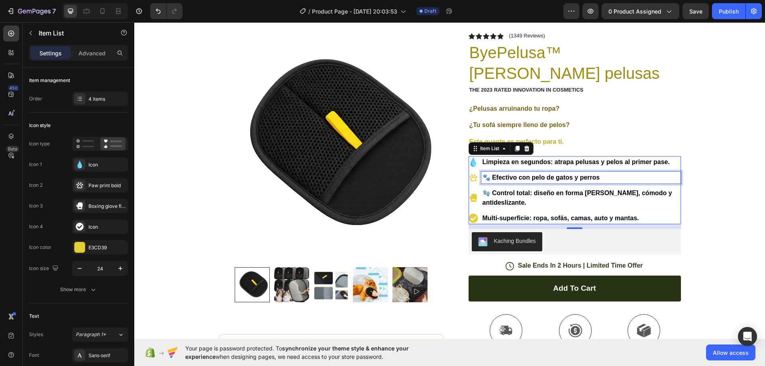
click at [486, 177] on strong "🐾 Efectivo con pelo de gatos y perros" at bounding box center [541, 177] width 118 height 7
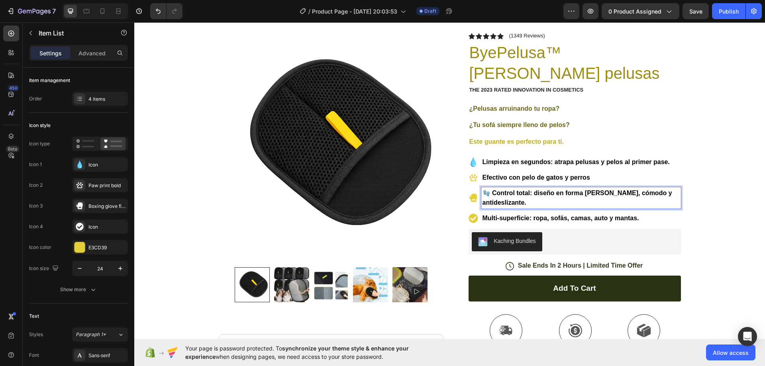
click at [488, 194] on strong "🧤 Control total: diseño en forma [PERSON_NAME], cómodo y antideslizante." at bounding box center [577, 198] width 190 height 16
click at [100, 166] on div "Icon" at bounding box center [106, 164] width 37 height 7
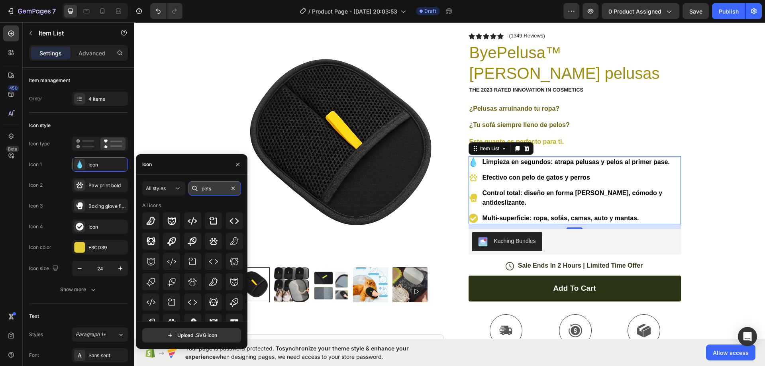
paste input "cleaning"
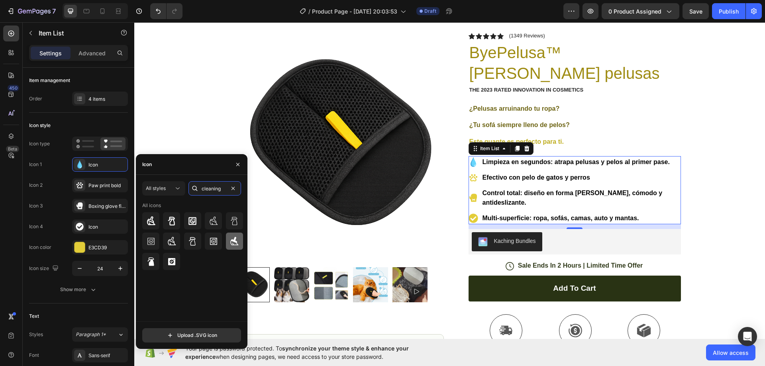
type input "cleaning"
click at [233, 245] on icon at bounding box center [234, 241] width 8 height 8
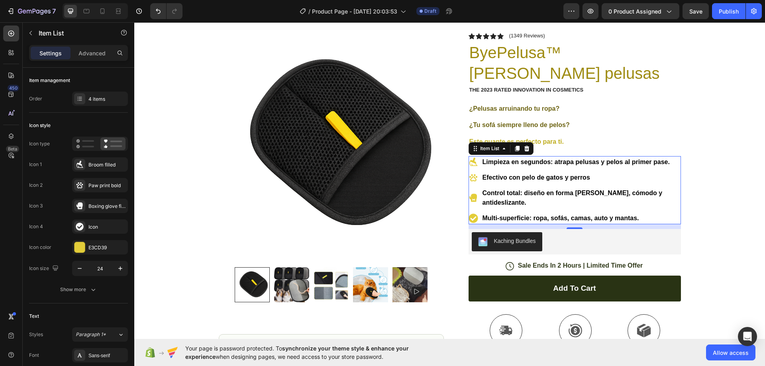
click at [4, 213] on div "450 Beta" at bounding box center [11, 166] width 16 height 283
click at [494, 36] on div "Icon Icon Icon Icon Icon" at bounding box center [485, 36] width 35 height 6
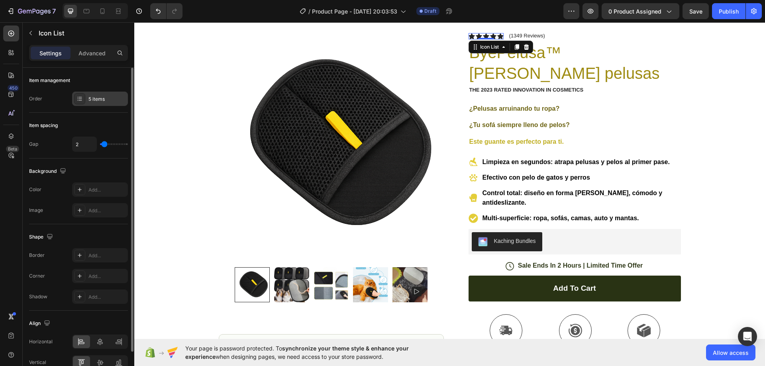
click at [96, 98] on div "5 items" at bounding box center [106, 99] width 37 height 7
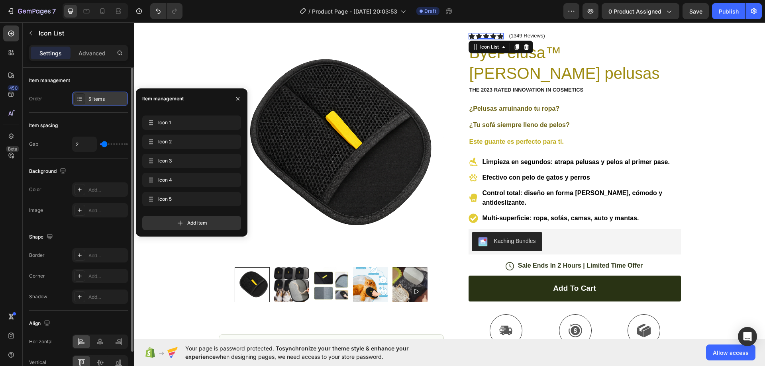
click at [107, 103] on div "5 items" at bounding box center [100, 99] width 56 height 14
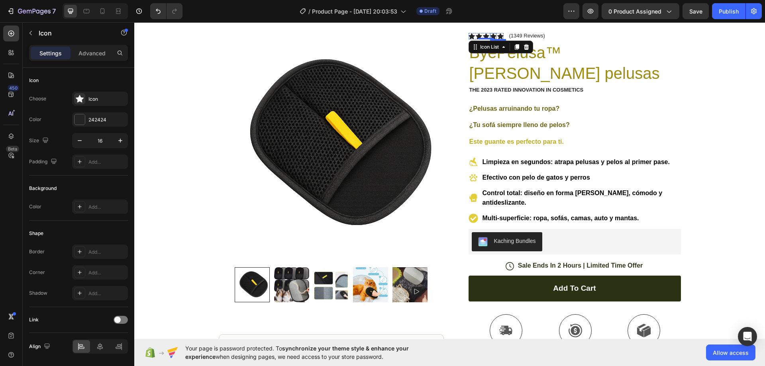
click at [490, 35] on icon at bounding box center [493, 36] width 6 height 6
click at [469, 35] on icon at bounding box center [471, 36] width 6 height 6
click at [94, 117] on div "242424" at bounding box center [99, 119] width 23 height 7
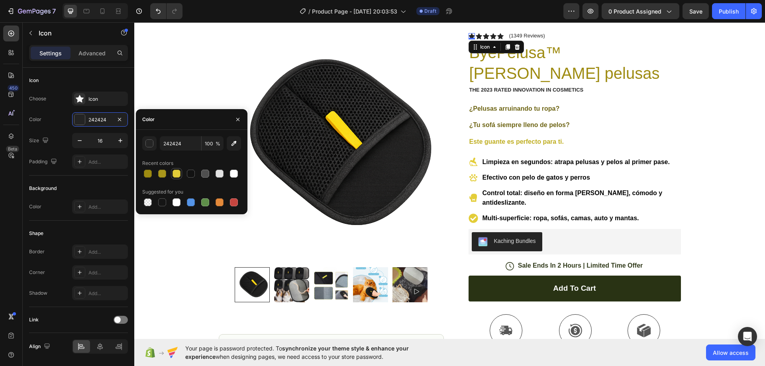
click at [178, 174] on div at bounding box center [176, 174] width 8 height 8
type input "E3CD39"
click at [476, 36] on div "Icon 0" at bounding box center [479, 36] width 6 height 6
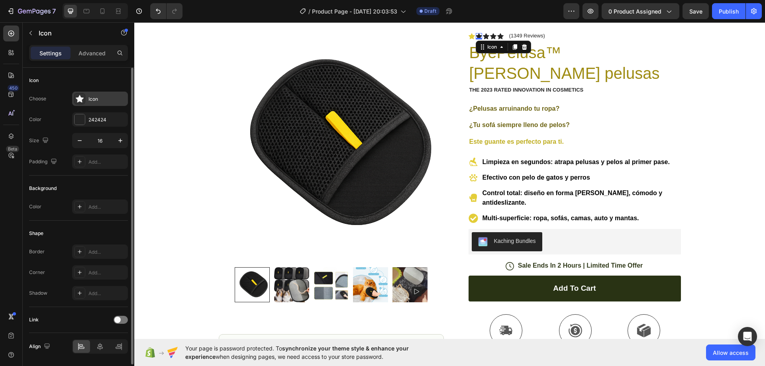
click at [93, 94] on div "Icon" at bounding box center [100, 99] width 56 height 14
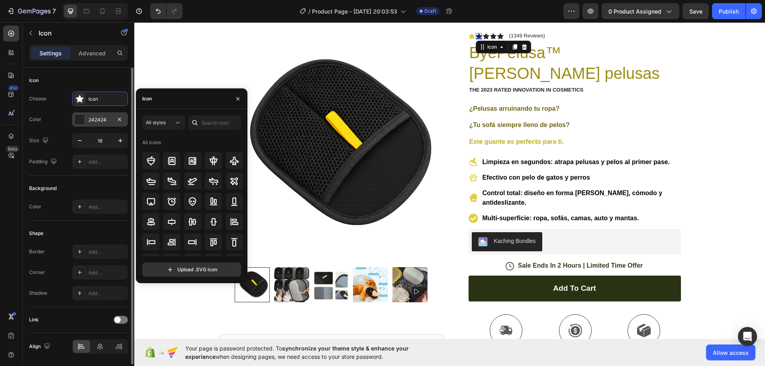
click at [96, 118] on div "242424" at bounding box center [99, 119] width 23 height 7
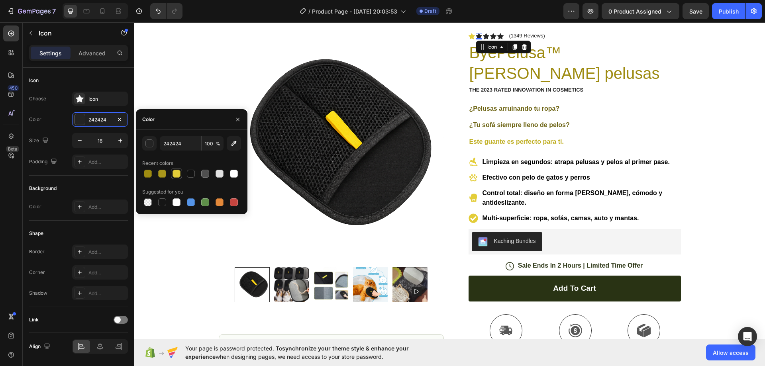
click at [176, 174] on div at bounding box center [176, 174] width 8 height 8
type input "E3CD39"
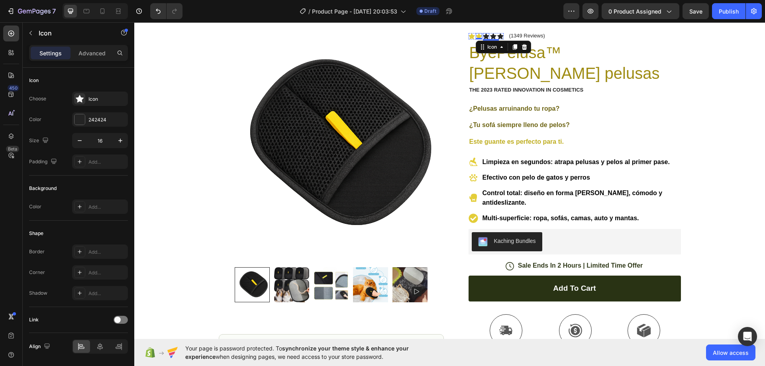
click at [484, 36] on div "Icon" at bounding box center [486, 36] width 6 height 6
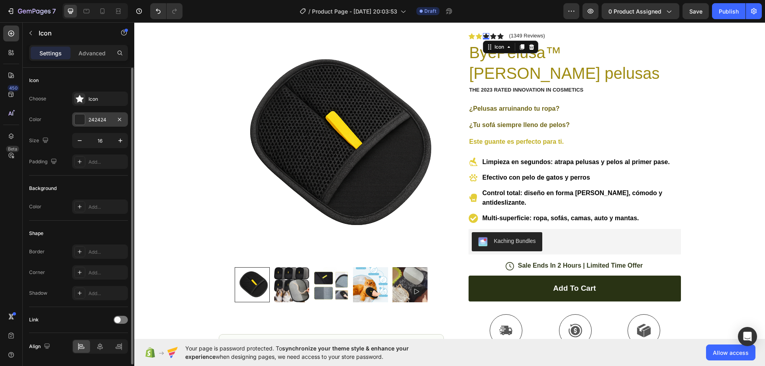
click at [99, 122] on div "242424" at bounding box center [99, 119] width 23 height 7
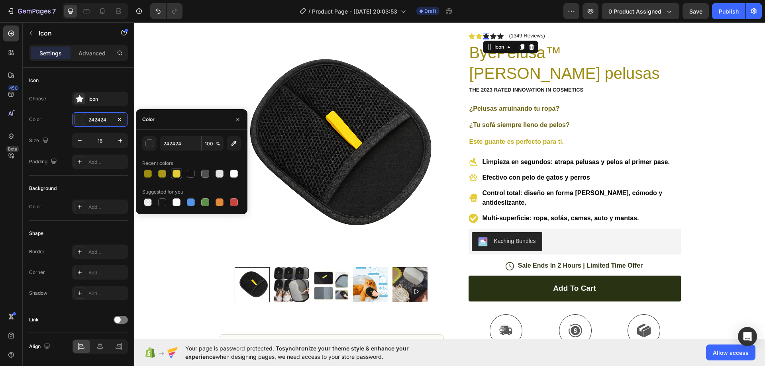
click at [178, 173] on div at bounding box center [176, 174] width 8 height 8
type input "E3CD39"
click at [492, 34] on icon at bounding box center [493, 36] width 6 height 6
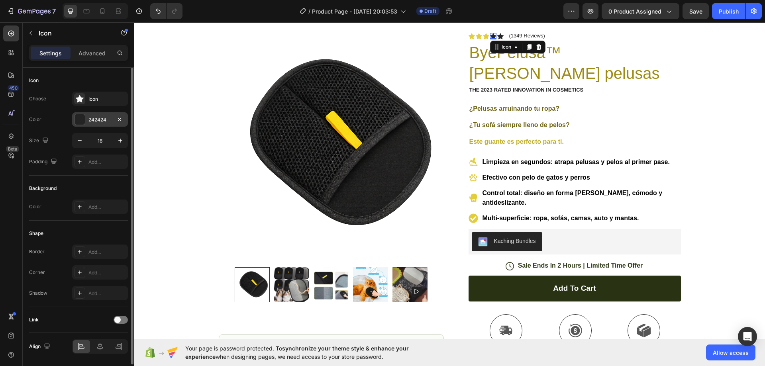
click at [85, 118] on div "242424" at bounding box center [100, 119] width 56 height 14
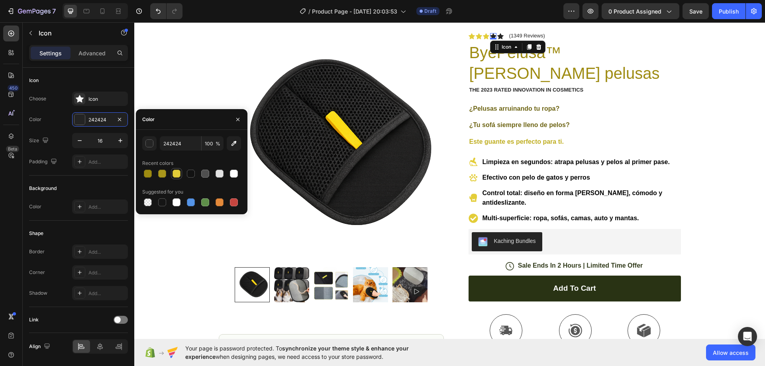
click at [174, 174] on div at bounding box center [176, 174] width 8 height 8
type input "E3CD39"
click at [497, 36] on icon at bounding box center [500, 36] width 6 height 6
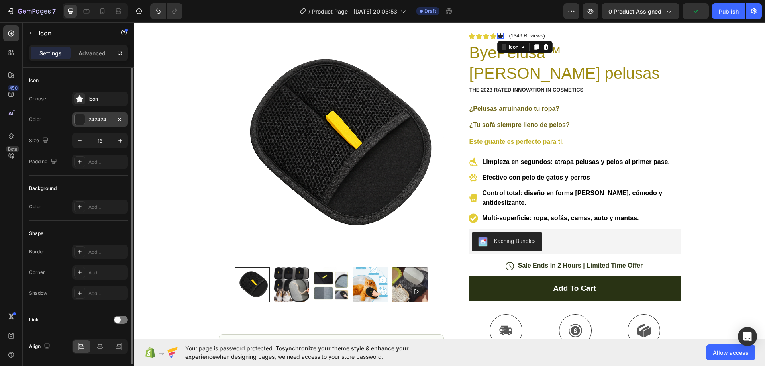
click at [88, 122] on div "242424" at bounding box center [100, 119] width 56 height 14
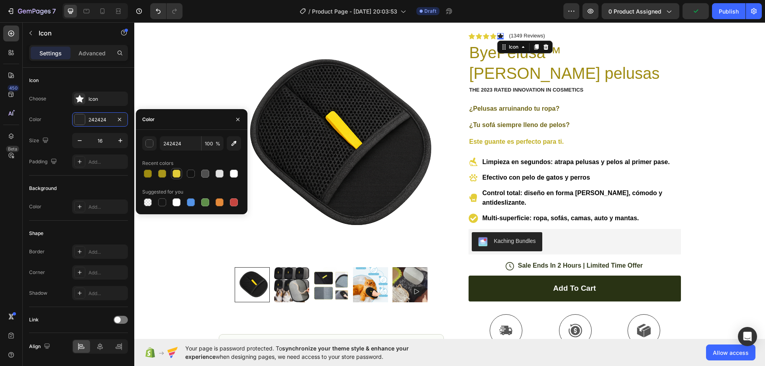
click at [177, 172] on div at bounding box center [176, 174] width 8 height 8
type input "E3CD39"
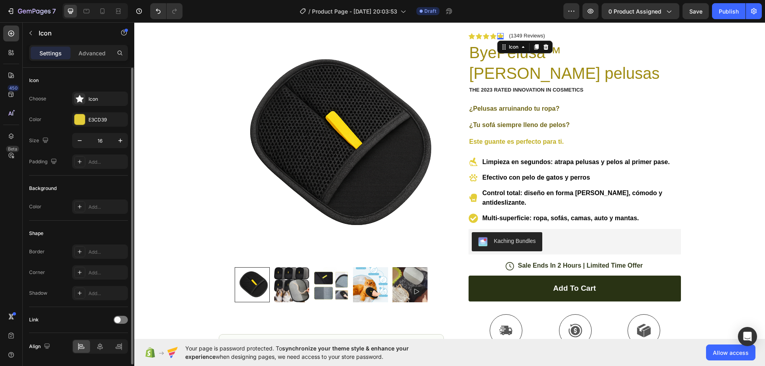
click at [59, 116] on div "Color E3CD39" at bounding box center [78, 119] width 99 height 14
click at [497, 36] on div "0" at bounding box center [500, 39] width 8 height 6
click at [97, 96] on div "Icon" at bounding box center [106, 99] width 37 height 7
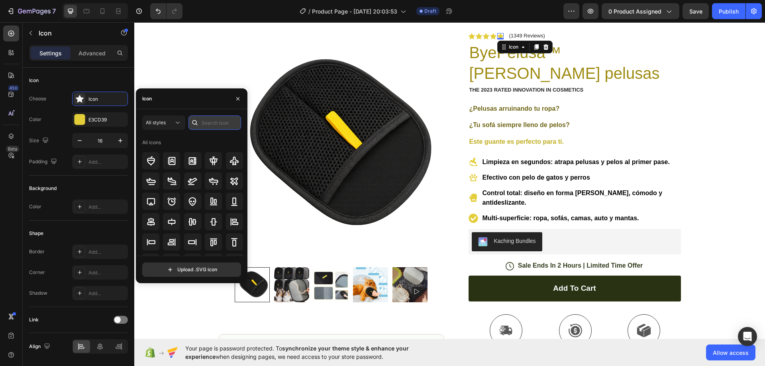
click at [209, 125] on input "text" at bounding box center [214, 123] width 53 height 14
type input "star"
click at [172, 243] on icon at bounding box center [172, 242] width 10 height 10
click at [213, 223] on icon at bounding box center [214, 222] width 10 height 10
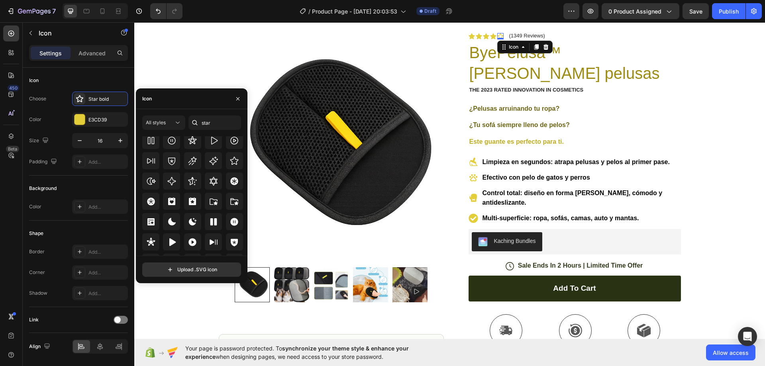
scroll to position [242, 0]
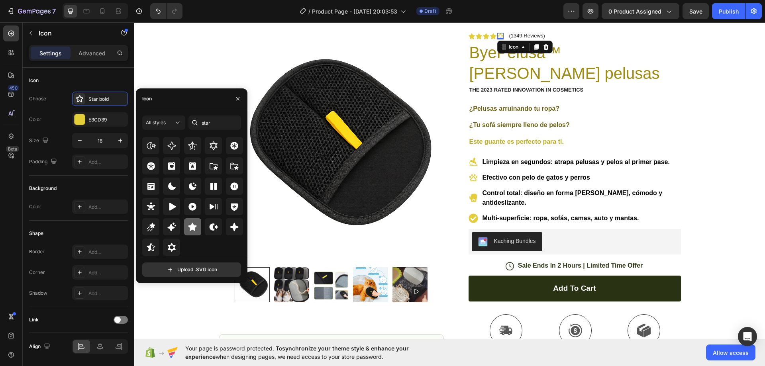
click at [193, 228] on icon at bounding box center [192, 227] width 8 height 8
click at [153, 247] on icon at bounding box center [151, 248] width 10 height 10
click at [717, 71] on div "Icon Free Shipping [DATE] Only Text Block Row Icon 84,000+ Happy Customer Text …" at bounding box center [449, 248] width 631 height 498
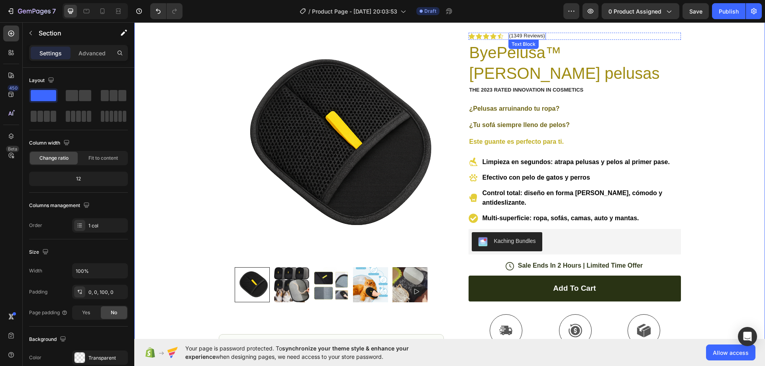
click at [521, 34] on p "(1349 Reviews)" at bounding box center [527, 36] width 36 height 6
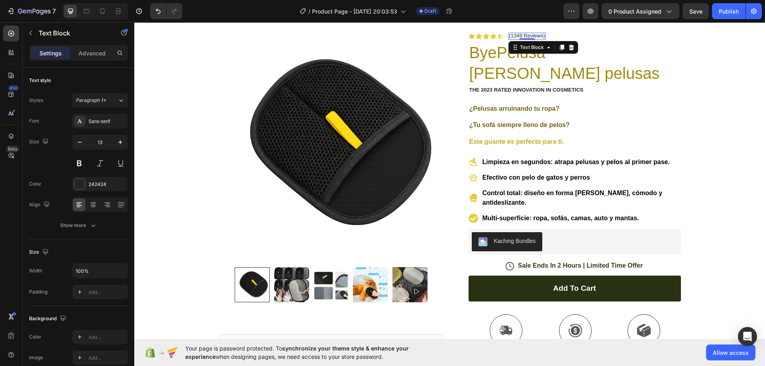
click at [521, 34] on p "(1349 Reviews)" at bounding box center [527, 36] width 36 height 6
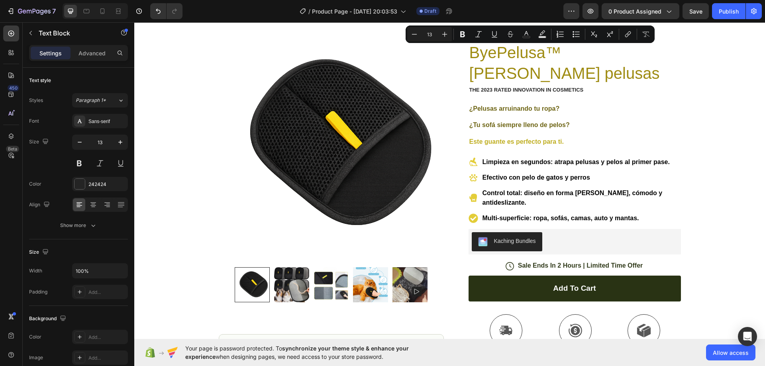
click at [521, 34] on button "Text Color" at bounding box center [526, 34] width 14 height 14
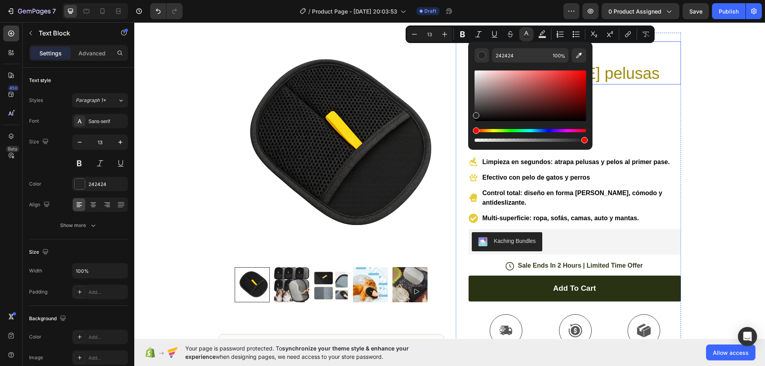
click at [695, 93] on div "Icon Free Shipping [DATE] Only Text Block Row Icon 84,000+ Happy Customer Text …" at bounding box center [449, 248] width 631 height 498
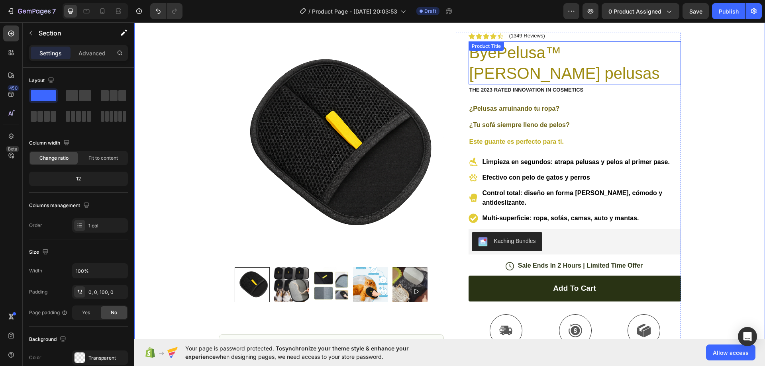
click at [521, 35] on p "(1349 Reviews)" at bounding box center [527, 36] width 36 height 6
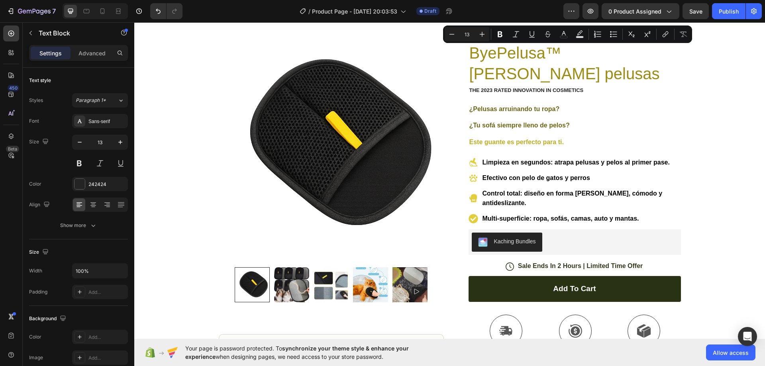
drag, startPoint x: 552, startPoint y: 36, endPoint x: 584, endPoint y: 37, distance: 32.3
click at [584, 37] on p "4.42 en reseñas (1349 Reviews)" at bounding box center [550, 36] width 82 height 7
click at [682, 79] on div "Product Images Image Icon Icon Icon Icon Icon Icon List “This skin cream is a g…" at bounding box center [450, 256] width 478 height 484
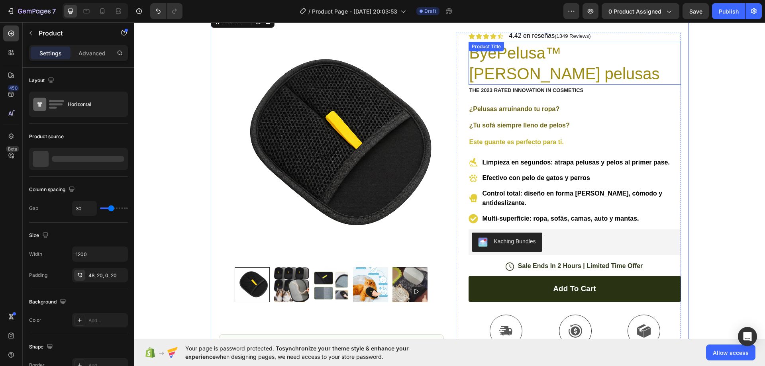
click at [574, 35] on div "Icon Free Shipping [DATE] Only Text Block Row Icon 84,000+ Happy Customer Text …" at bounding box center [449, 268] width 631 height 539
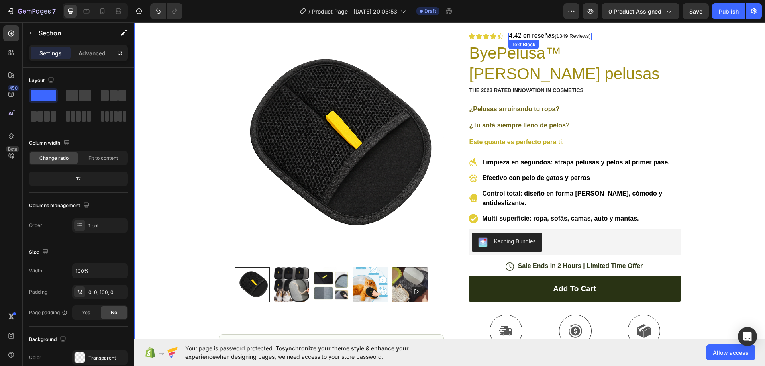
click at [567, 35] on p "4.42 en reseñas (1349 Reviews)" at bounding box center [550, 36] width 82 height 7
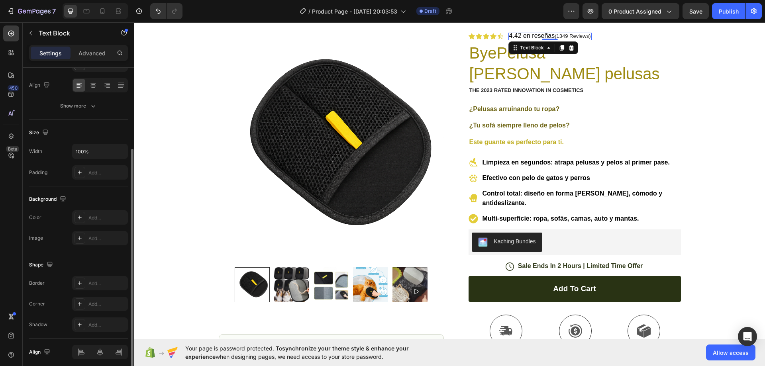
scroll to position [40, 0]
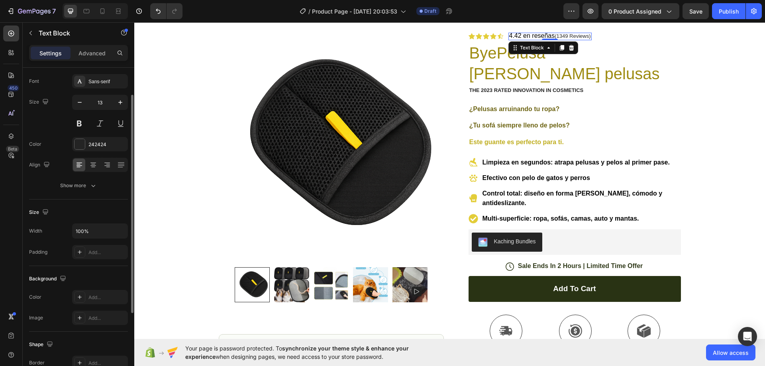
click at [555, 34] on p "4.42 en reseñas (1349 Reviews)" at bounding box center [550, 36] width 82 height 7
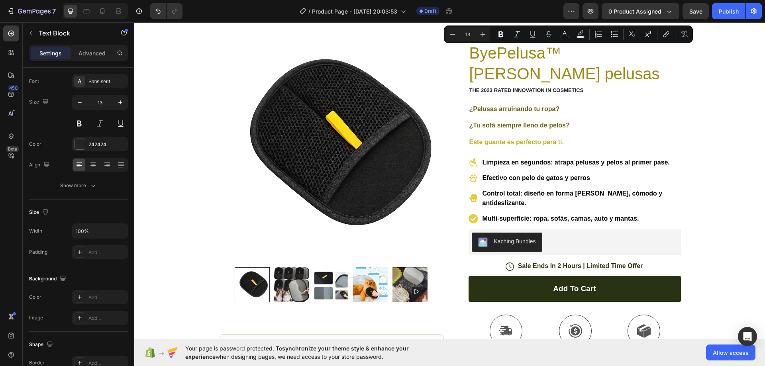
drag, startPoint x: 552, startPoint y: 35, endPoint x: 584, endPoint y: 35, distance: 31.5
click at [584, 35] on p "4.42 en reseñas (1349 Reviews)" at bounding box center [550, 36] width 82 height 7
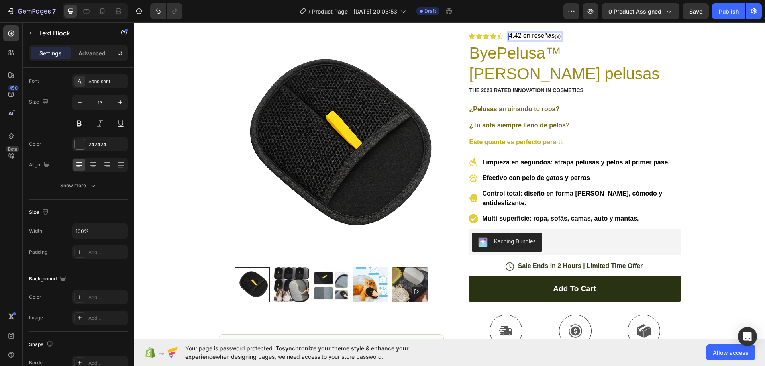
click at [556, 36] on p "4.42 en reseñas (s)" at bounding box center [535, 36] width 52 height 7
click at [533, 35] on span "4.42 en reseñas" at bounding box center [532, 35] width 46 height 7
click at [525, 35] on span "4.42 en Reseñas" at bounding box center [533, 35] width 48 height 7
click at [724, 71] on div "Icon Free Shipping [DATE] Only Text Block Row Icon 84,000+ Happy Customer Text …" at bounding box center [449, 248] width 631 height 499
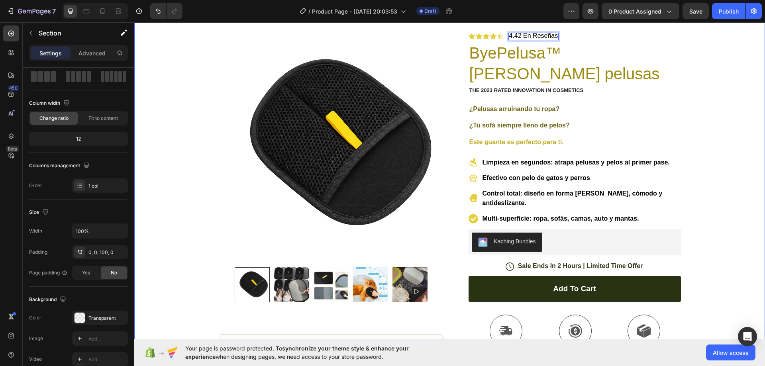
scroll to position [0, 0]
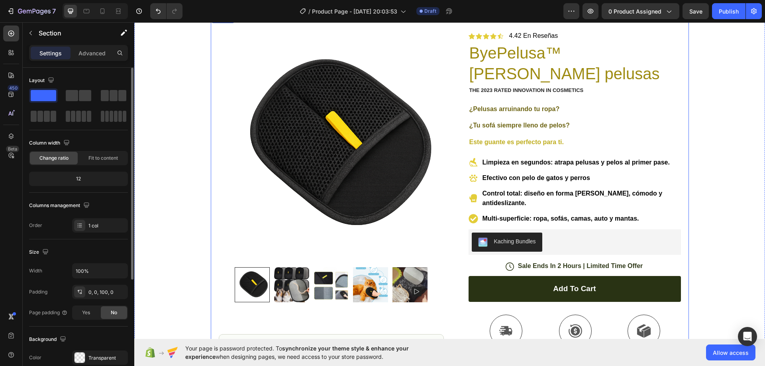
click at [538, 33] on div "Product Images Image Icon Icon Icon Icon Icon Icon List “This skin cream is a g…" at bounding box center [450, 256] width 478 height 484
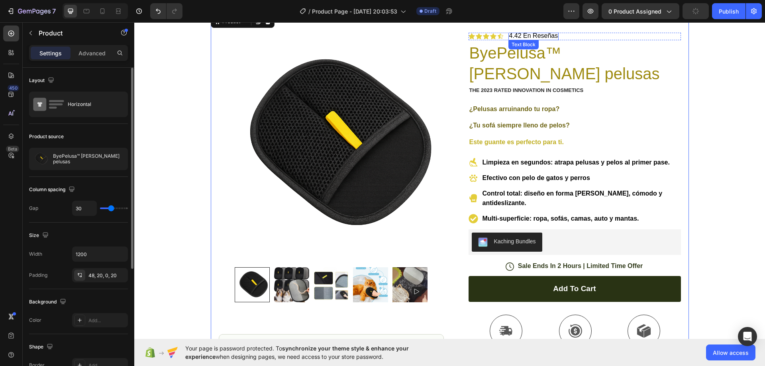
click at [538, 35] on span "4.42 En Reseñas" at bounding box center [533, 35] width 49 height 7
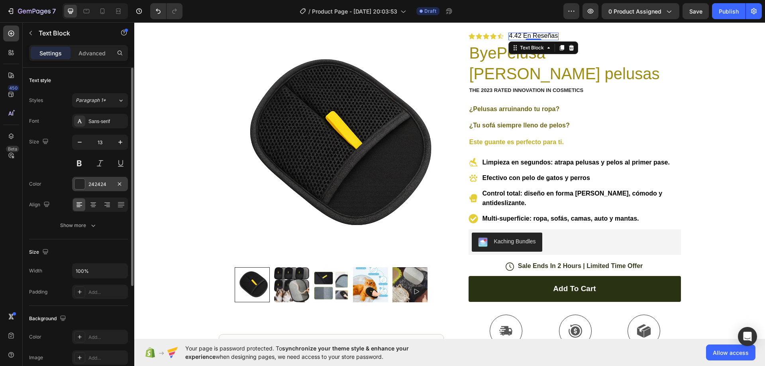
click at [108, 187] on div "242424" at bounding box center [99, 184] width 23 height 7
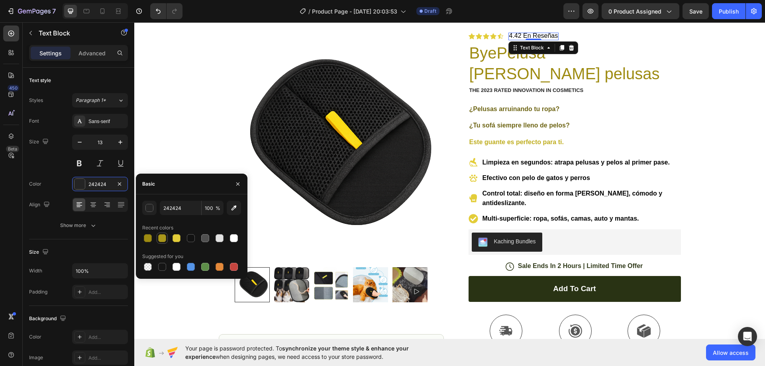
click at [159, 237] on div at bounding box center [162, 238] width 8 height 8
click at [149, 235] on div at bounding box center [148, 238] width 8 height 8
type input "9E8B11"
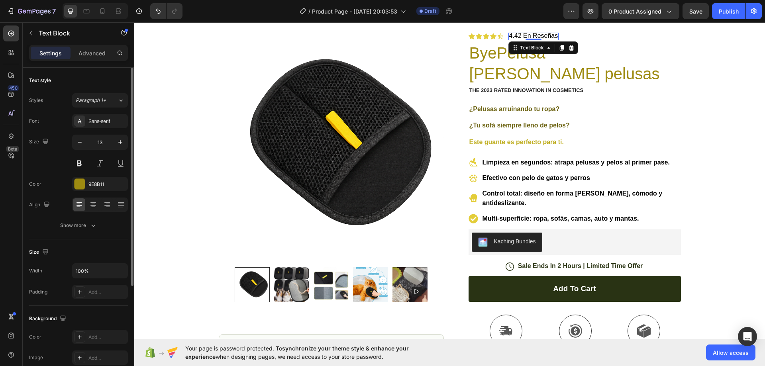
click at [29, 166] on div "Size 13" at bounding box center [78, 153] width 99 height 36
drag, startPoint x: 721, startPoint y: 71, endPoint x: 713, endPoint y: 71, distance: 7.6
click at [721, 71] on div "Icon Free Shipping [DATE] Only Text Block Row Icon 84,000+ Happy Customer Text …" at bounding box center [449, 248] width 631 height 499
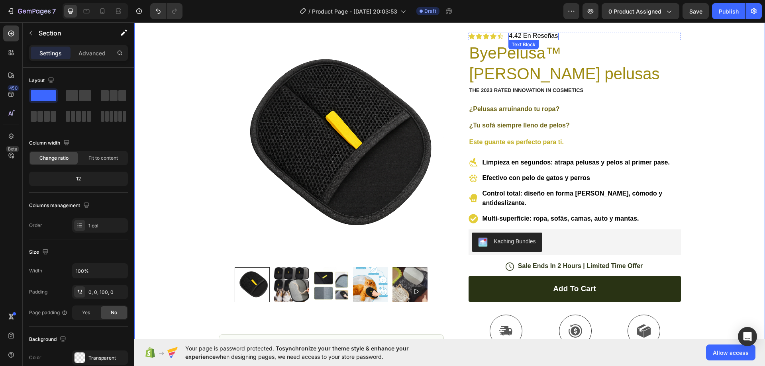
click at [536, 37] on span "4.42 En Reseñas" at bounding box center [533, 35] width 49 height 7
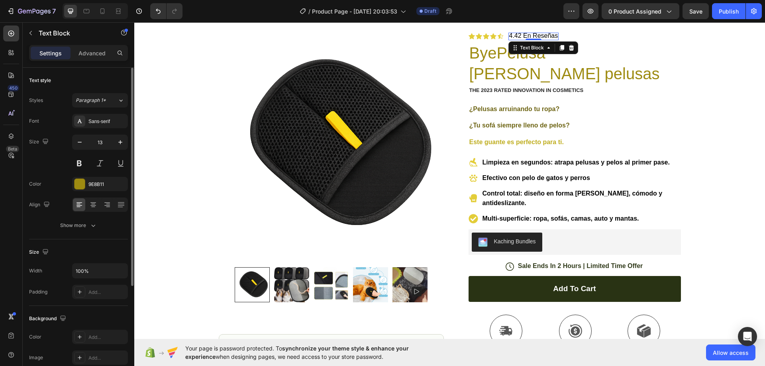
scroll to position [40, 0]
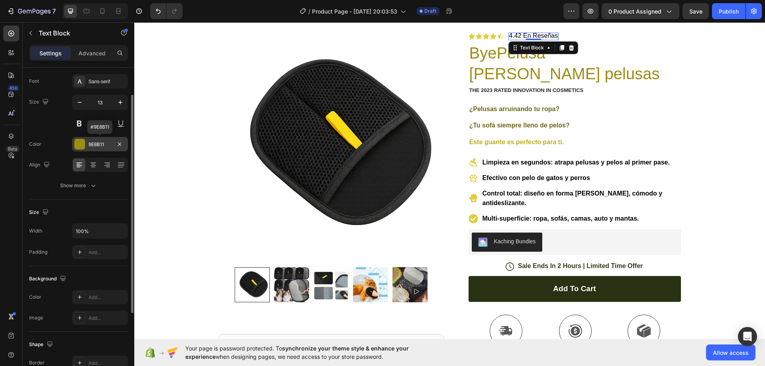
click at [81, 143] on div at bounding box center [79, 144] width 10 height 10
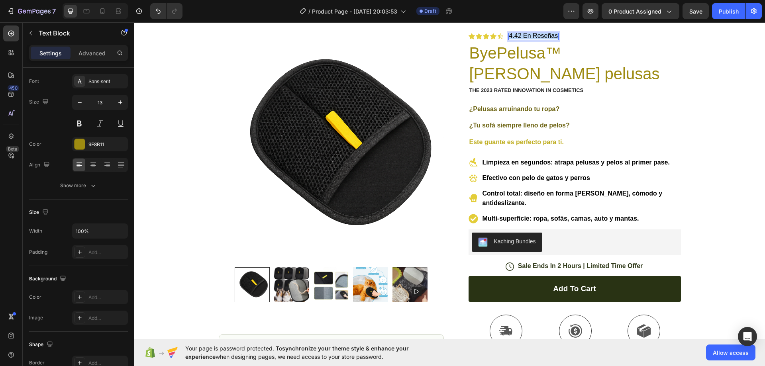
drag, startPoint x: 506, startPoint y: 34, endPoint x: 554, endPoint y: 38, distance: 47.6
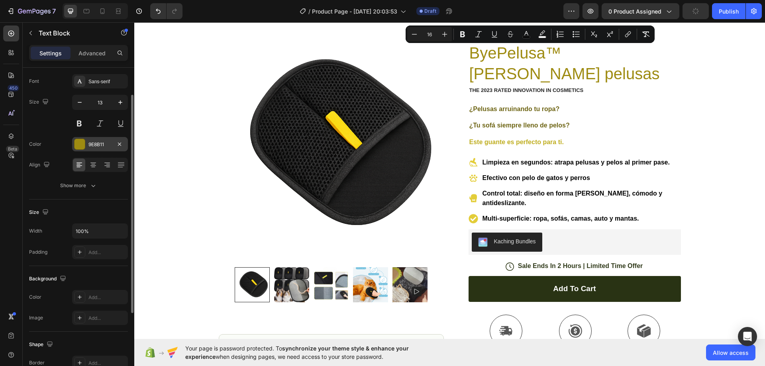
click at [80, 144] on div at bounding box center [79, 144] width 10 height 10
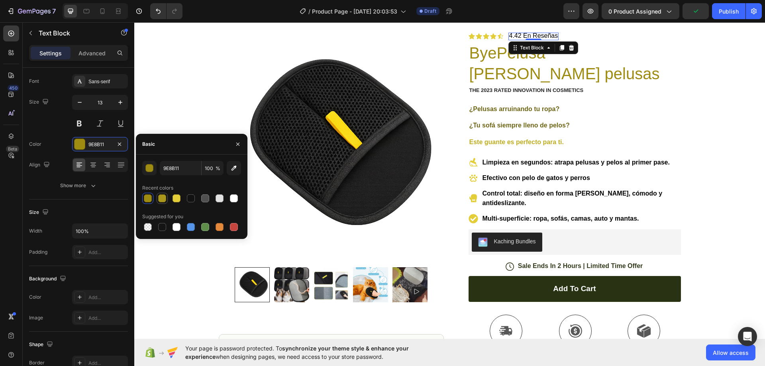
click at [165, 197] on div at bounding box center [162, 198] width 8 height 8
click at [151, 196] on div at bounding box center [148, 198] width 8 height 8
type input "9E8B11"
click at [48, 129] on div "Size 13" at bounding box center [78, 113] width 99 height 36
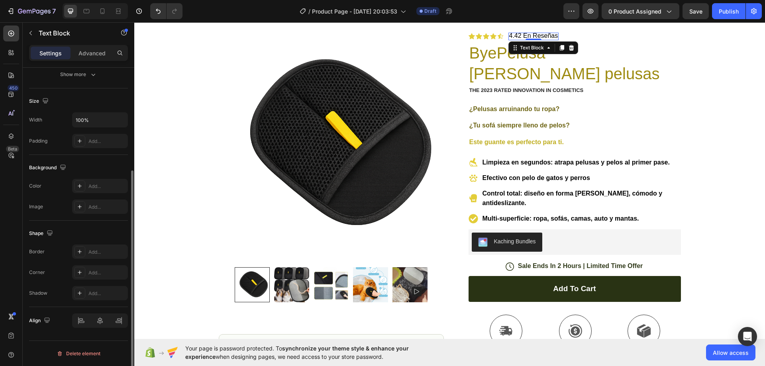
scroll to position [0, 0]
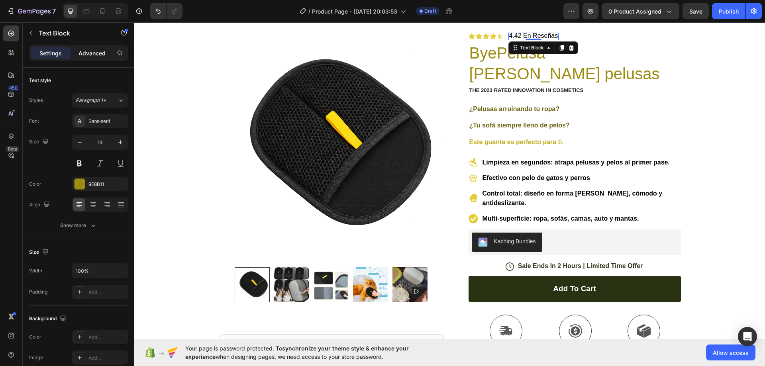
click at [78, 55] on div "Advanced" at bounding box center [92, 53] width 40 height 13
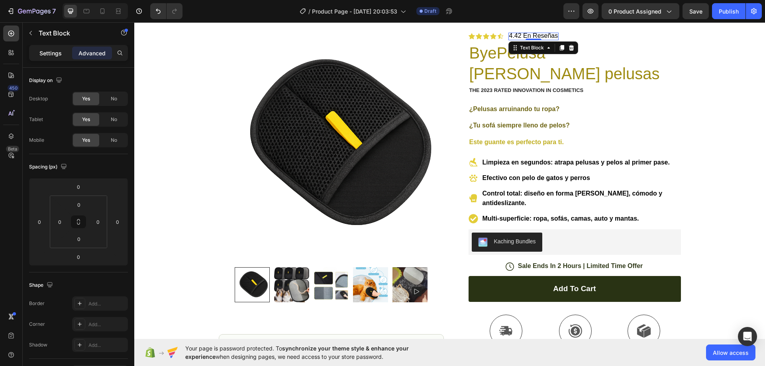
click at [50, 53] on p "Settings" at bounding box center [50, 53] width 22 height 8
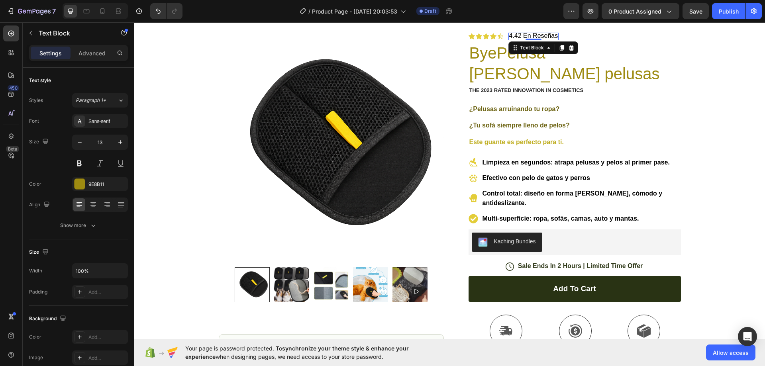
click at [51, 58] on div "Settings" at bounding box center [51, 53] width 40 height 13
click at [120, 121] on div "Sans-serif" at bounding box center [106, 121] width 37 height 7
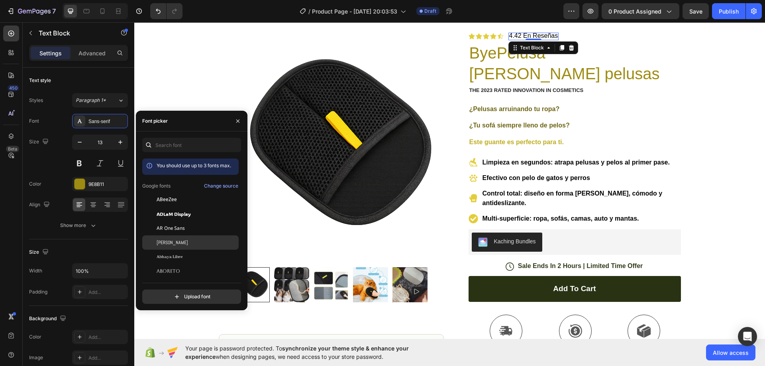
click at [185, 241] on div "[PERSON_NAME]" at bounding box center [197, 242] width 80 height 7
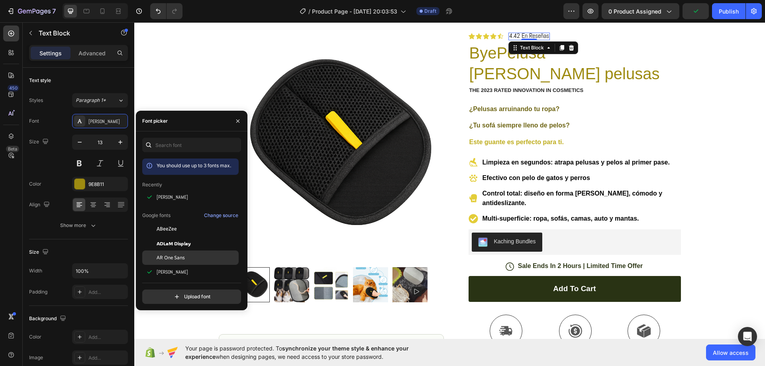
click at [188, 258] on div "AR One Sans" at bounding box center [197, 257] width 80 height 7
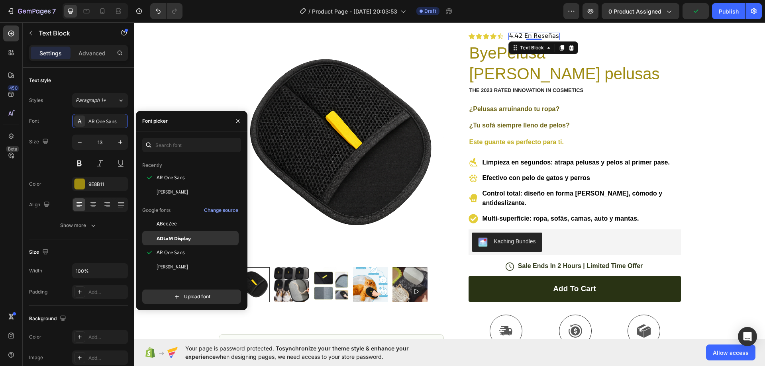
scroll to position [40, 0]
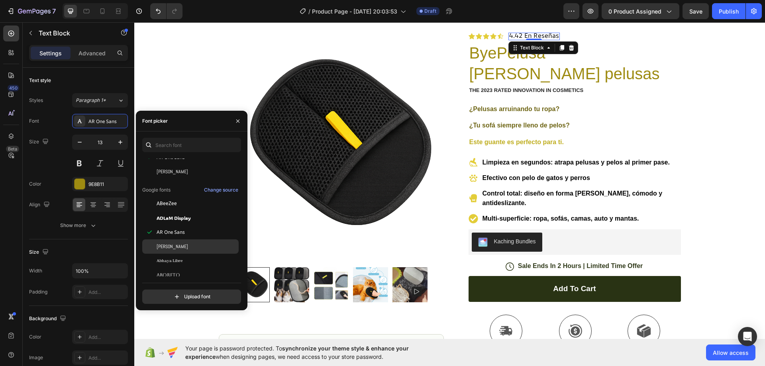
click at [191, 260] on div "Abhaya Libre" at bounding box center [197, 260] width 80 height 7
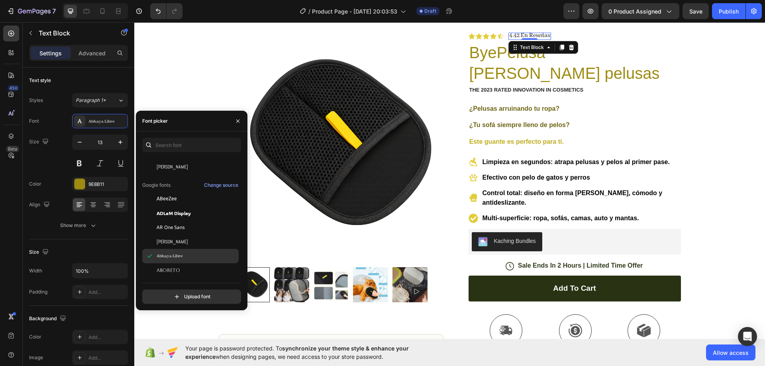
scroll to position [80, 0]
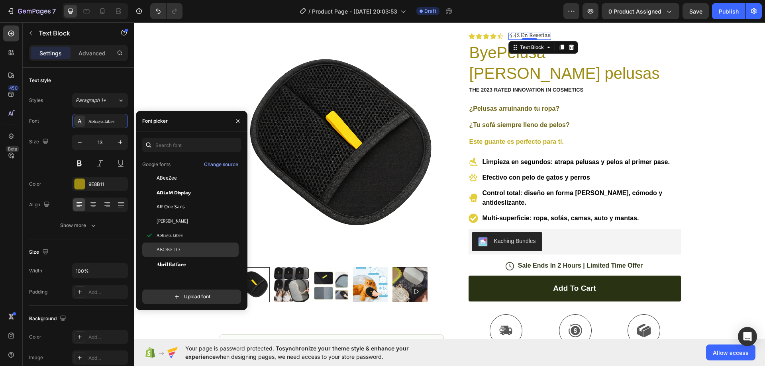
click at [196, 254] on div "Aboreto" at bounding box center [190, 250] width 96 height 14
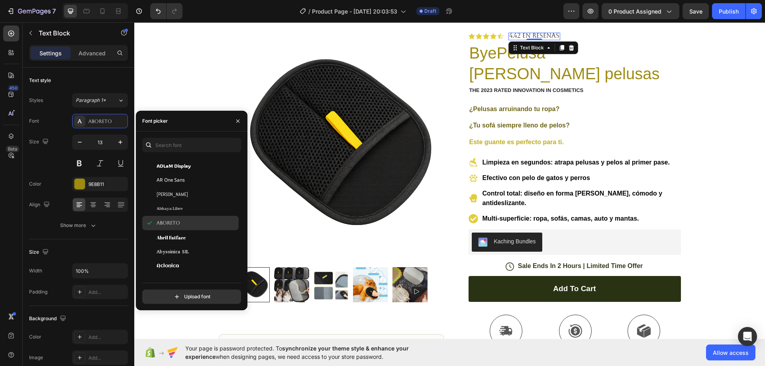
scroll to position [119, 0]
click at [191, 223] on div "Abril Fatface" at bounding box center [197, 224] width 80 height 7
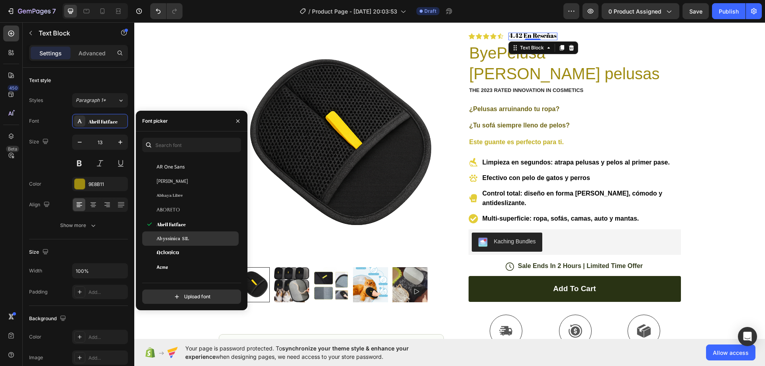
click at [195, 237] on div "Abyssinica SIL" at bounding box center [197, 238] width 80 height 7
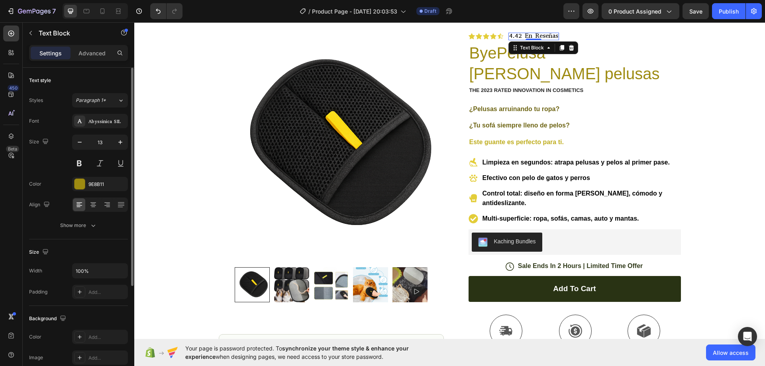
click at [40, 161] on div "Size 13" at bounding box center [78, 153] width 99 height 36
click at [604, 144] on p "Este guante es perfecto para ti." at bounding box center [574, 142] width 211 height 8
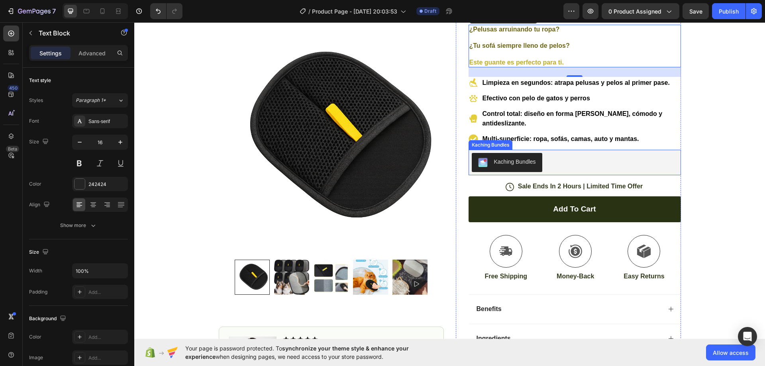
click at [525, 162] on div "Kaching Bundles" at bounding box center [515, 162] width 42 height 8
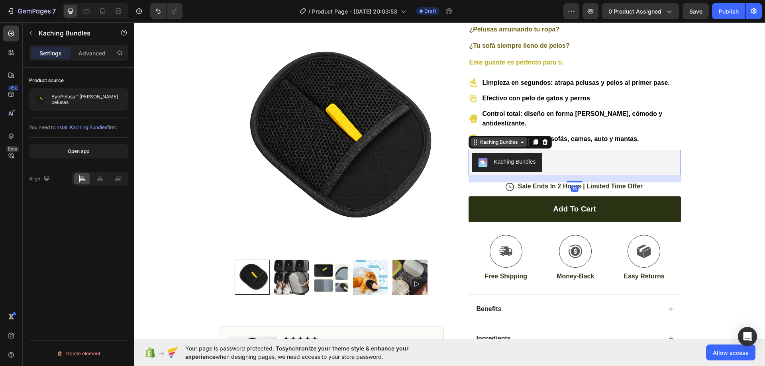
click at [501, 143] on div "Kaching Bundles" at bounding box center [498, 142] width 41 height 7
click at [503, 144] on div "Kaching Bundles" at bounding box center [498, 142] width 41 height 7
click at [88, 153] on div "Open app" at bounding box center [79, 151] width 22 height 7
click at [92, 103] on p "ByePelusa™ [PERSON_NAME] pelusas" at bounding box center [87, 99] width 73 height 11
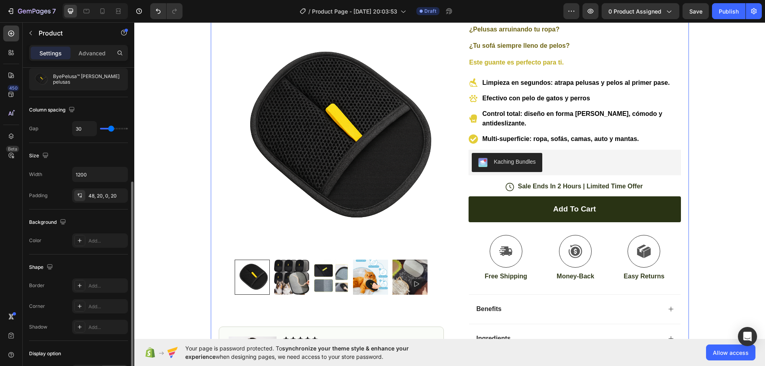
scroll to position [0, 0]
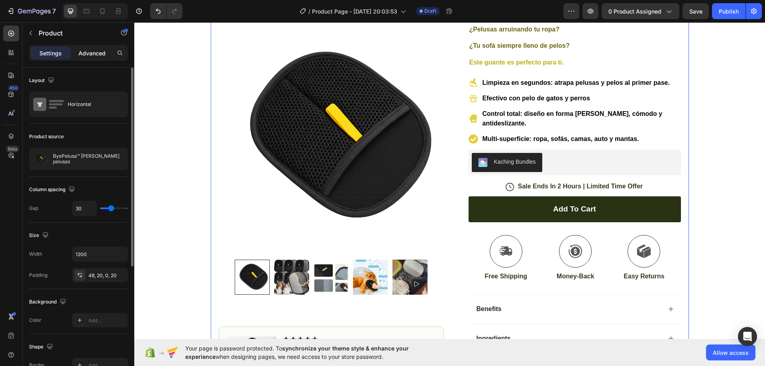
click at [93, 55] on p "Advanced" at bounding box center [91, 53] width 27 height 8
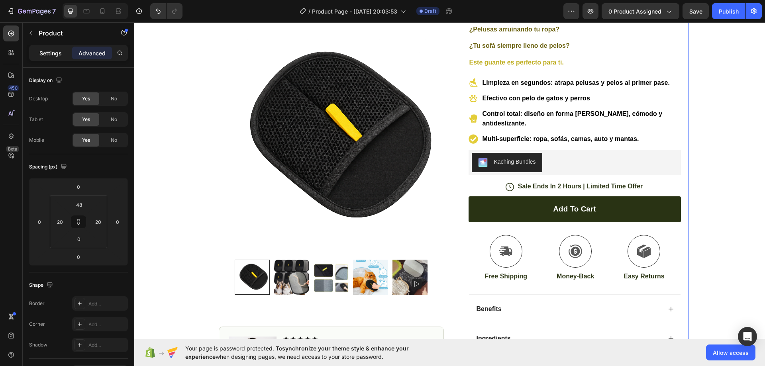
click at [49, 53] on p "Settings" at bounding box center [50, 53] width 22 height 8
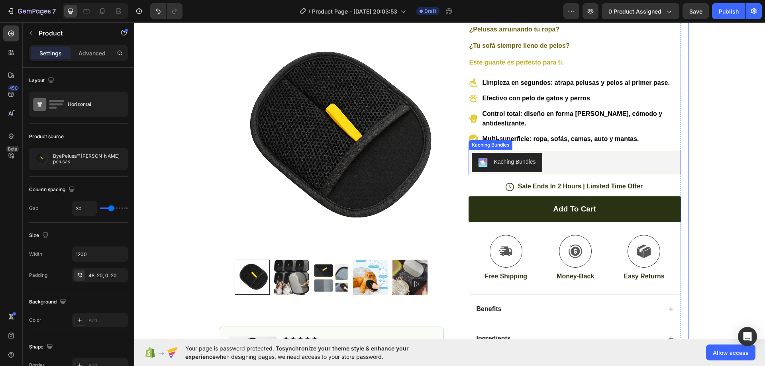
click at [593, 157] on div "Kaching Bundles" at bounding box center [575, 162] width 206 height 19
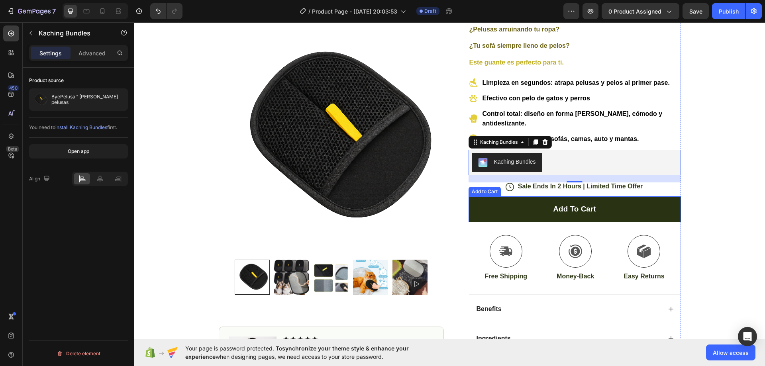
scroll to position [40, 0]
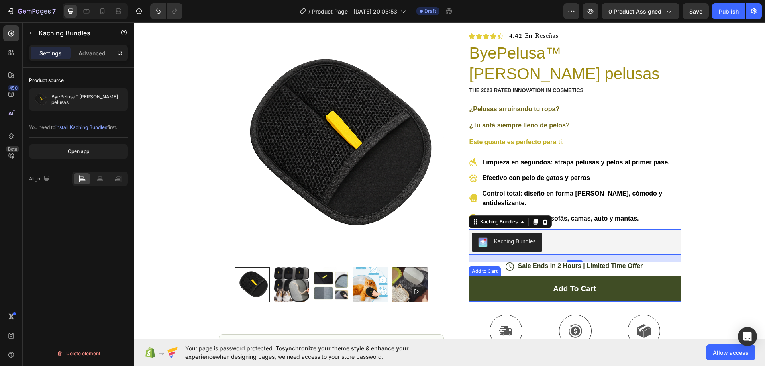
click at [649, 290] on button "Add to cart" at bounding box center [574, 289] width 212 height 26
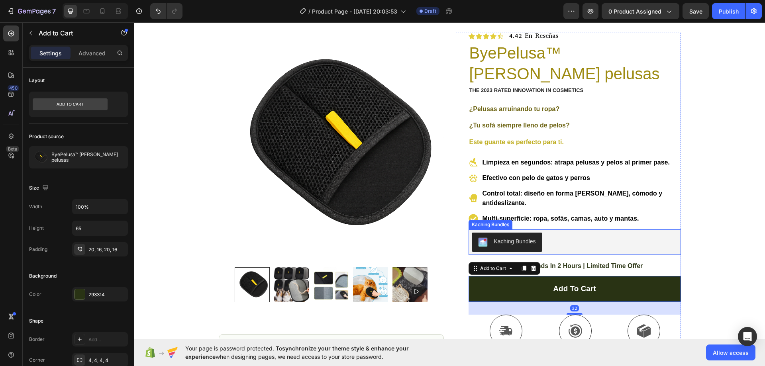
click at [529, 245] on div "Kaching Bundles" at bounding box center [515, 241] width 42 height 8
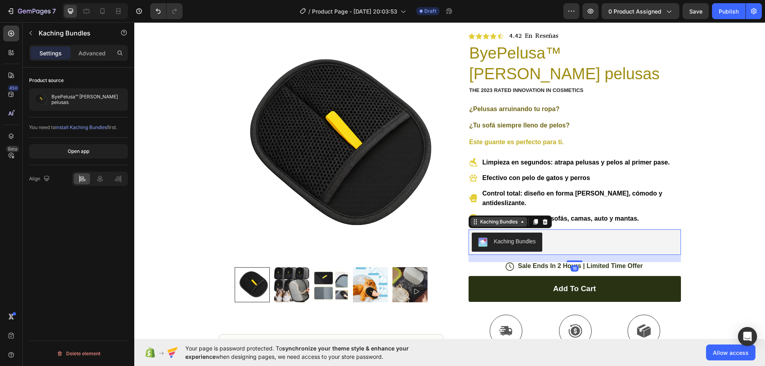
click at [503, 223] on div "Kaching Bundles" at bounding box center [498, 221] width 41 height 7
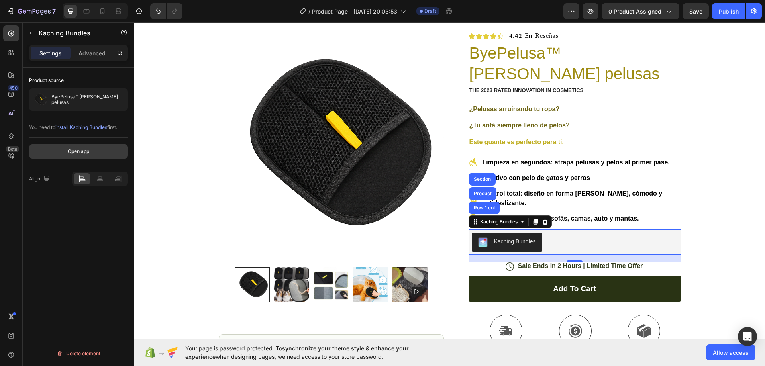
click at [87, 151] on div "Open app" at bounding box center [79, 151] width 22 height 7
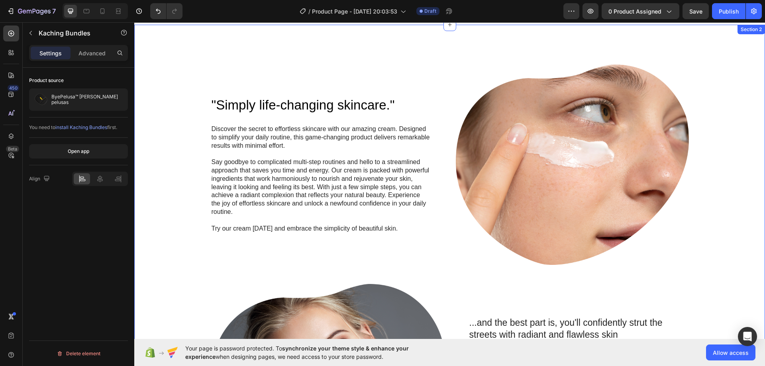
scroll to position [518, 0]
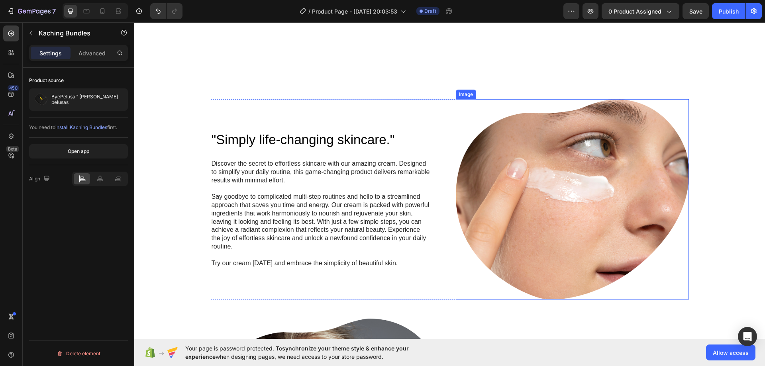
click at [605, 184] on img at bounding box center [572, 199] width 233 height 200
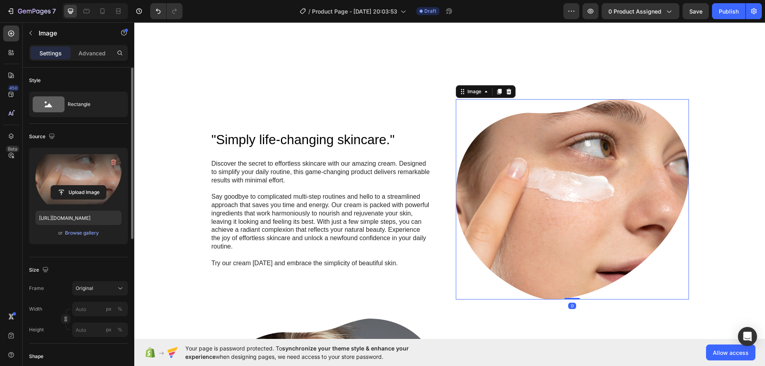
click at [82, 179] on label at bounding box center [78, 179] width 86 height 50
click at [82, 186] on input "file" at bounding box center [78, 193] width 55 height 14
click at [81, 181] on label at bounding box center [78, 179] width 86 height 50
click at [81, 186] on input "file" at bounding box center [78, 193] width 55 height 14
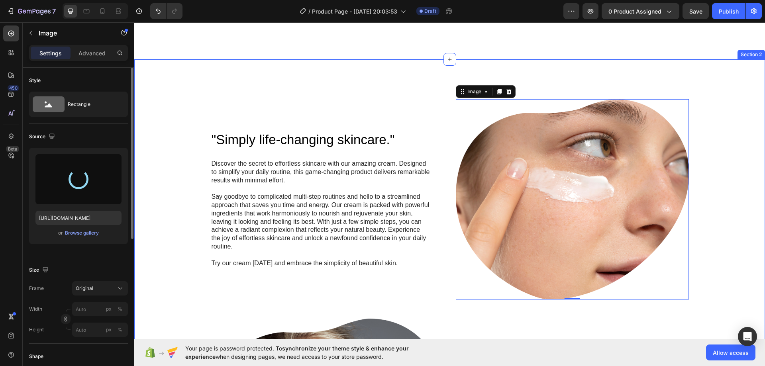
type input "[URL][DOMAIN_NAME]"
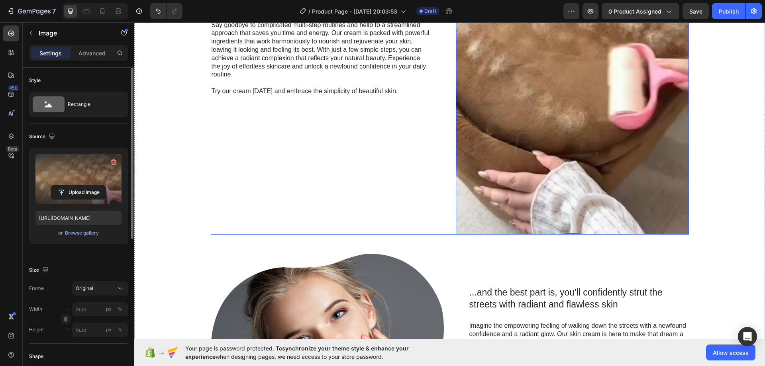
scroll to position [637, 0]
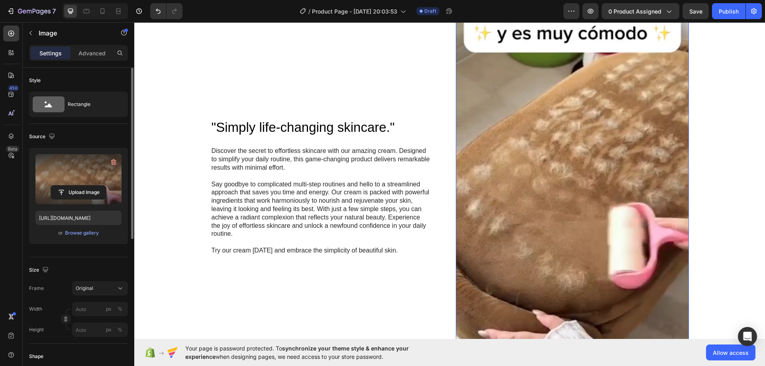
click at [660, 206] on img at bounding box center [572, 187] width 233 height 414
click at [72, 192] on input "file" at bounding box center [78, 193] width 55 height 14
type input "C:\fakepath\snaptik_7464439686283545899_hd.mp4"
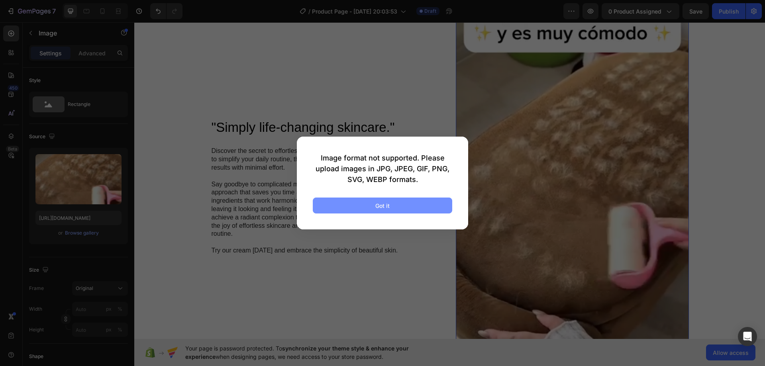
click at [394, 207] on button "Got it" at bounding box center [382, 206] width 139 height 16
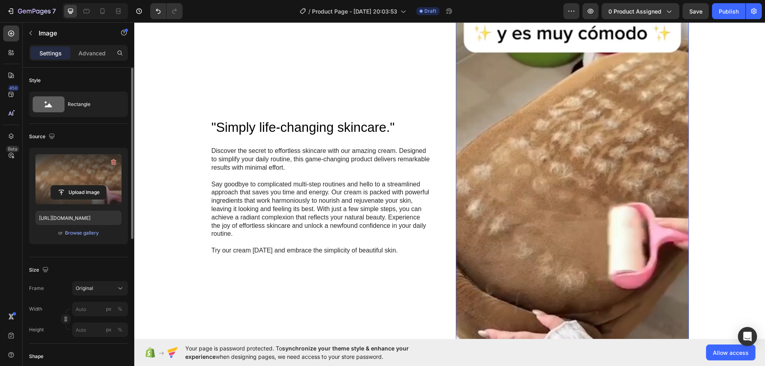
click at [74, 178] on label at bounding box center [78, 179] width 86 height 50
click at [74, 186] on input "file" at bounding box center [78, 193] width 55 height 14
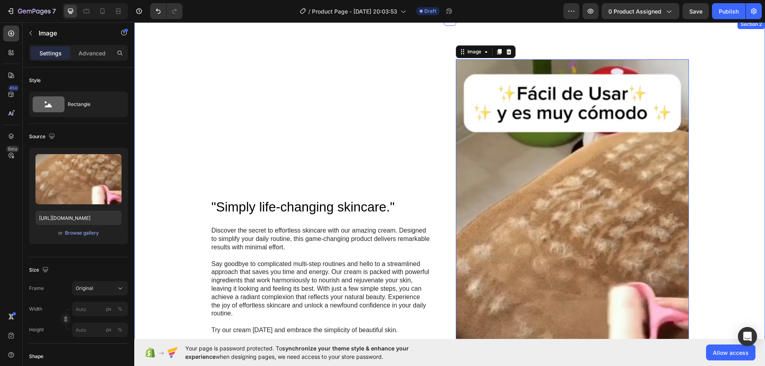
scroll to position [518, 0]
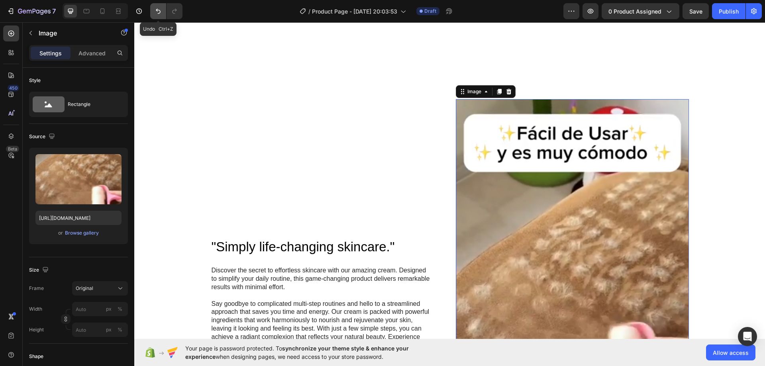
click at [162, 10] on icon "Undo/Redo" at bounding box center [158, 11] width 8 height 8
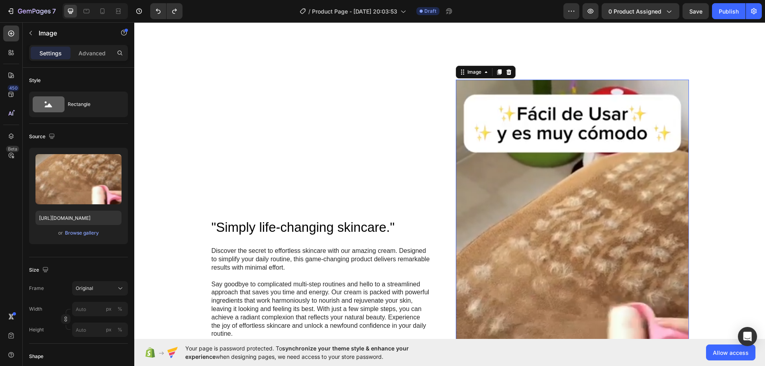
scroll to position [558, 0]
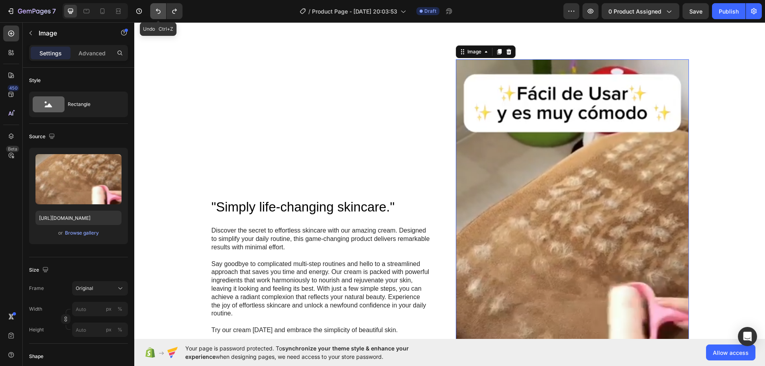
click at [159, 13] on icon "Undo/Redo" at bounding box center [158, 11] width 5 height 5
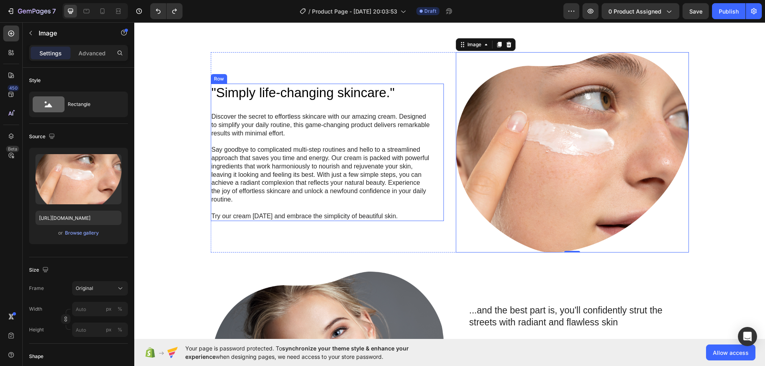
scroll to position [570, 0]
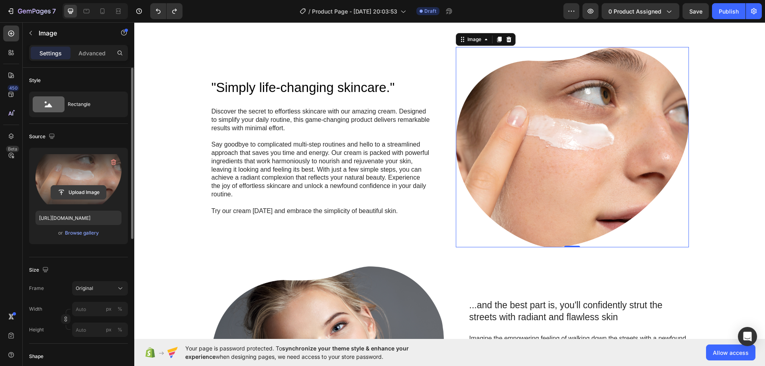
click at [82, 190] on input "file" at bounding box center [78, 193] width 55 height 14
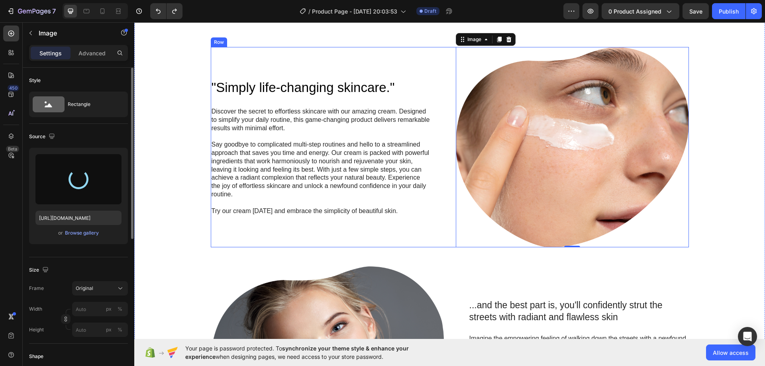
type input "[URL][DOMAIN_NAME]"
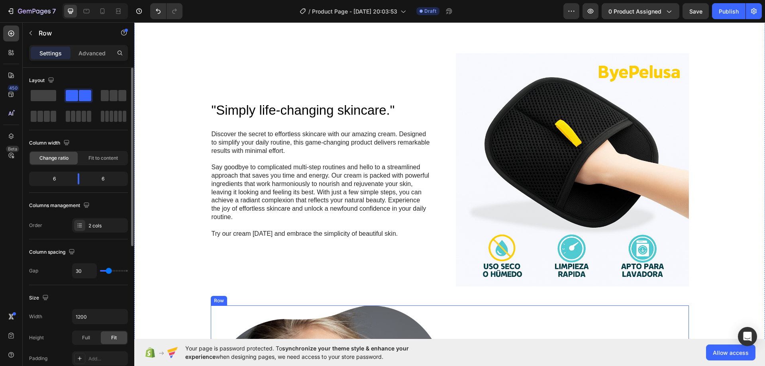
scroll to position [650, 0]
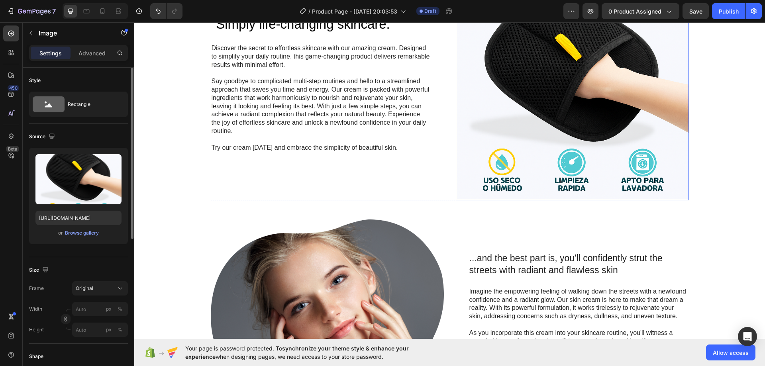
click at [523, 152] on img at bounding box center [572, 83] width 233 height 233
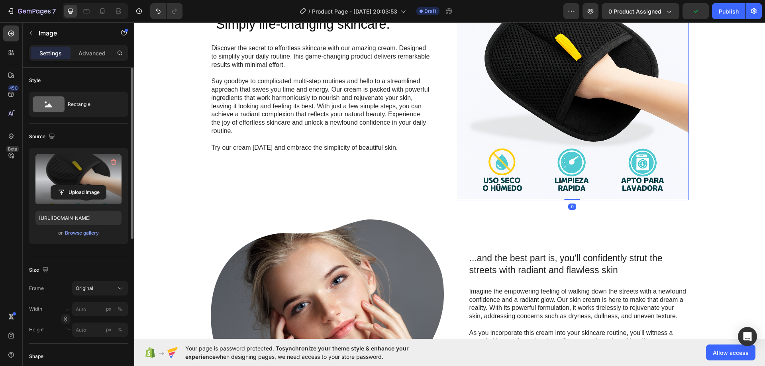
click at [71, 173] on label at bounding box center [78, 179] width 86 height 50
click at [71, 186] on input "file" at bounding box center [78, 193] width 55 height 14
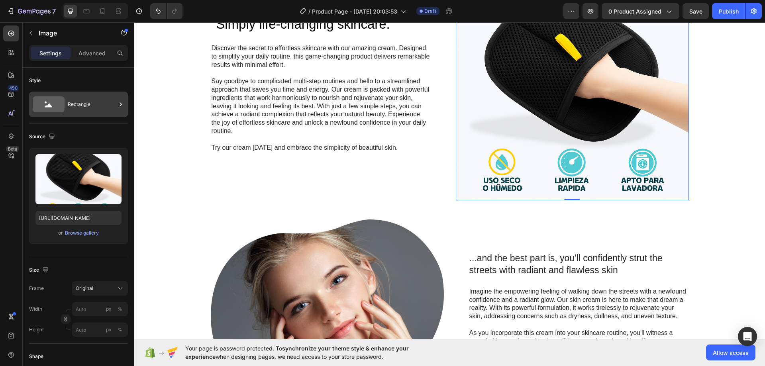
click at [85, 102] on div "Rectangle" at bounding box center [92, 104] width 49 height 18
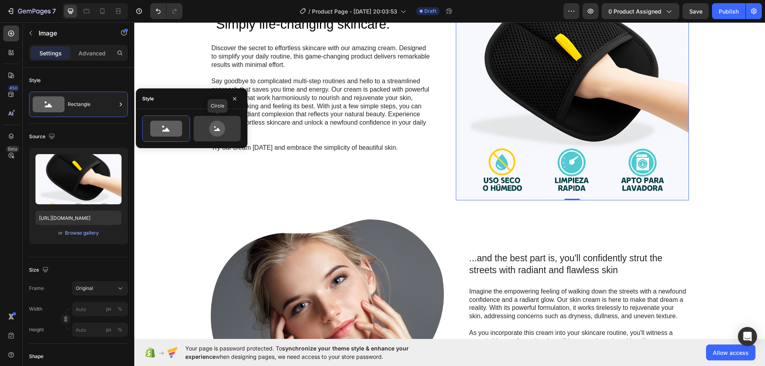
click at [206, 133] on icon at bounding box center [216, 129] width 37 height 16
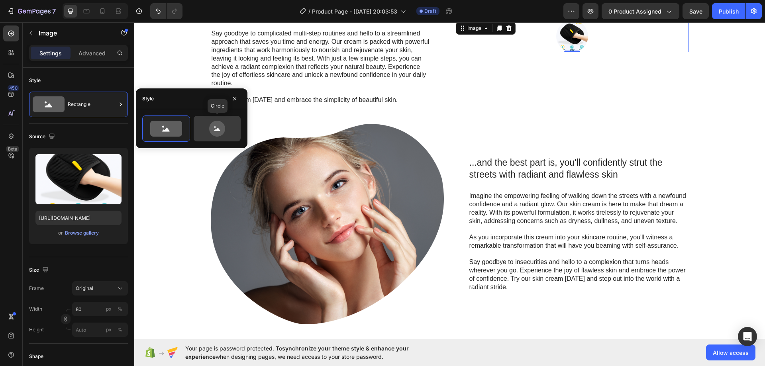
scroll to position [602, 0]
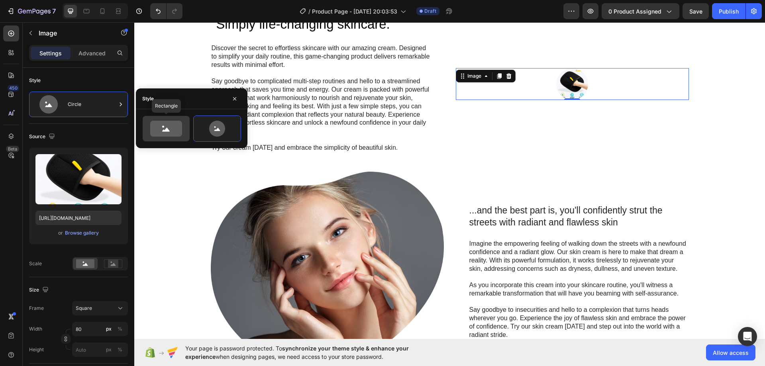
click at [172, 127] on icon at bounding box center [166, 129] width 32 height 16
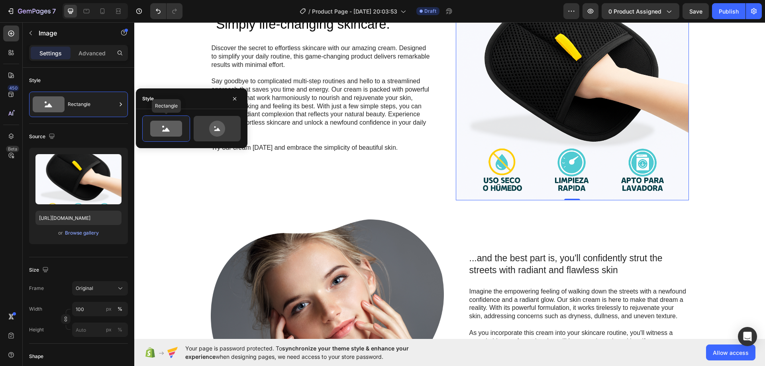
click at [198, 128] on div at bounding box center [217, 128] width 47 height 25
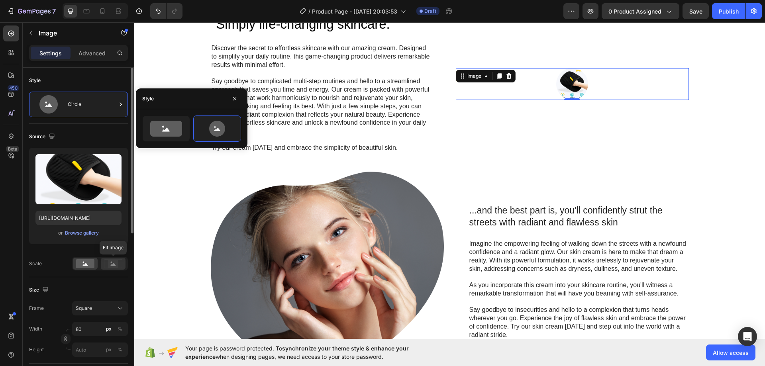
click at [116, 265] on rect at bounding box center [113, 264] width 10 height 8
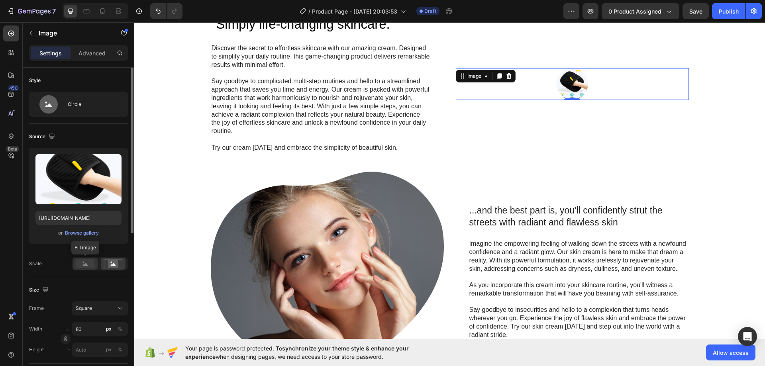
click at [89, 264] on rect at bounding box center [85, 263] width 18 height 9
click at [116, 265] on icon at bounding box center [113, 264] width 5 height 3
click at [97, 263] on div at bounding box center [100, 264] width 56 height 14
click at [76, 103] on div "Circle" at bounding box center [92, 104] width 49 height 18
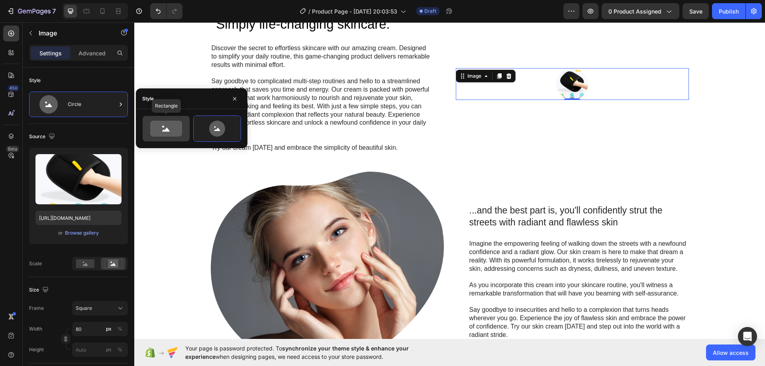
click at [152, 126] on icon at bounding box center [166, 129] width 32 height 16
type input "100"
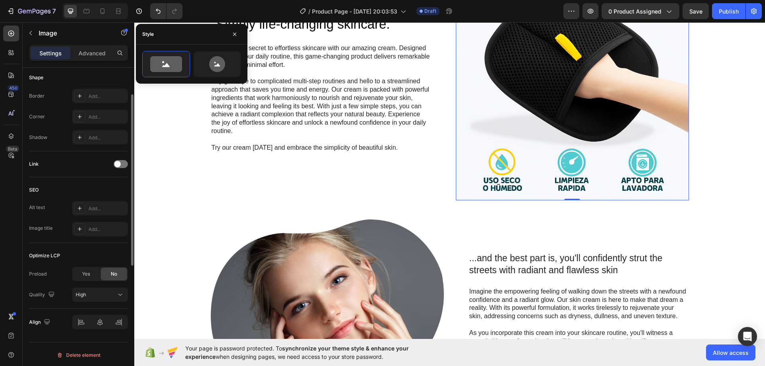
scroll to position [159, 0]
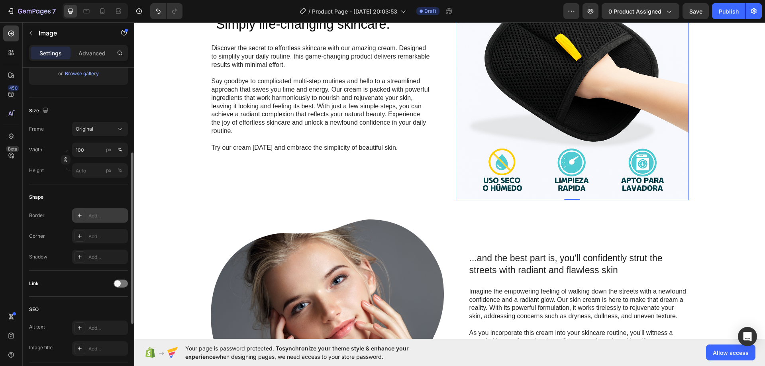
click at [90, 216] on div "Add..." at bounding box center [106, 215] width 37 height 7
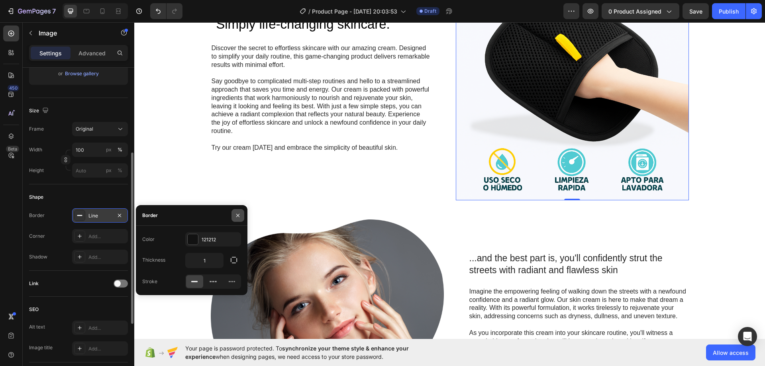
click at [241, 211] on button "button" at bounding box center [237, 215] width 13 height 13
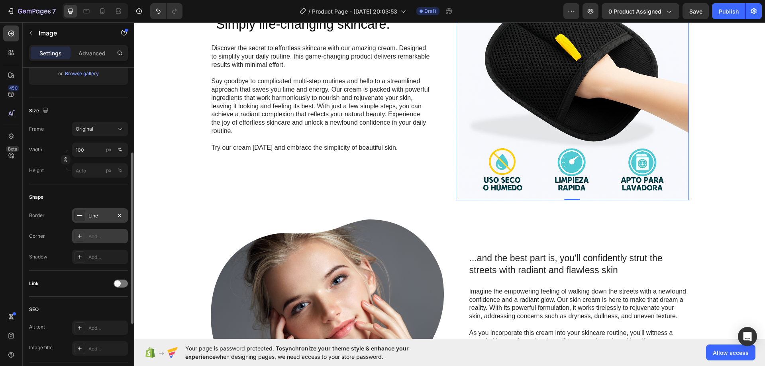
click at [104, 235] on div "Add..." at bounding box center [106, 236] width 37 height 7
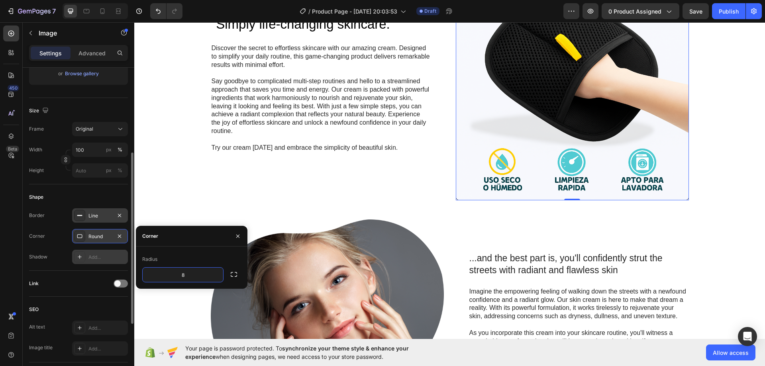
click at [86, 252] on div "Add..." at bounding box center [100, 257] width 56 height 14
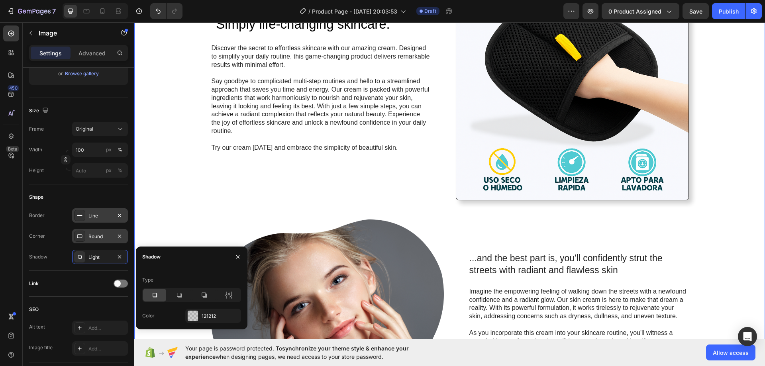
click at [724, 249] on div ""Simply life-changing skincare." Heading Discover the secret to effortless skin…" at bounding box center [449, 193] width 615 height 452
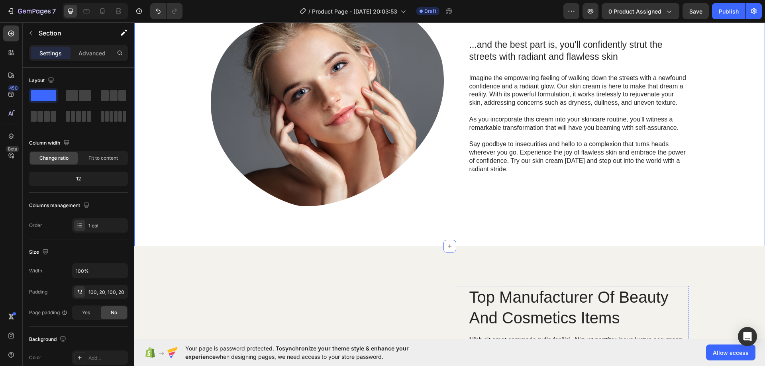
scroll to position [769, 0]
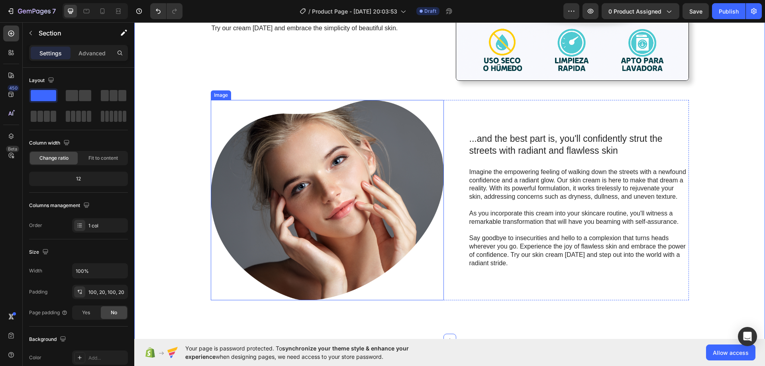
click at [380, 177] on img at bounding box center [327, 200] width 233 height 200
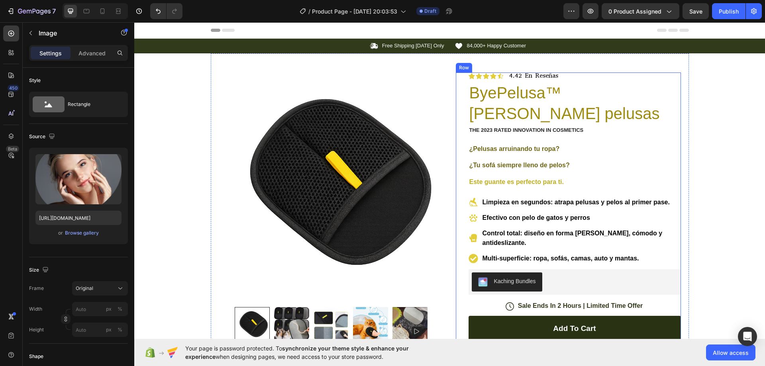
scroll to position [239, 0]
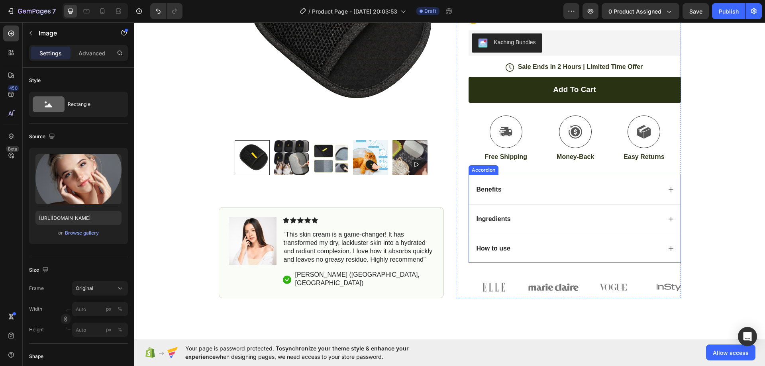
click at [668, 192] on icon at bounding box center [671, 189] width 6 height 6
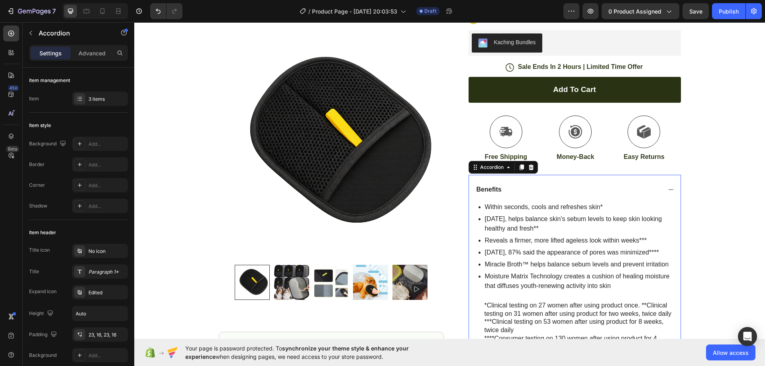
click at [668, 192] on icon at bounding box center [671, 189] width 6 height 6
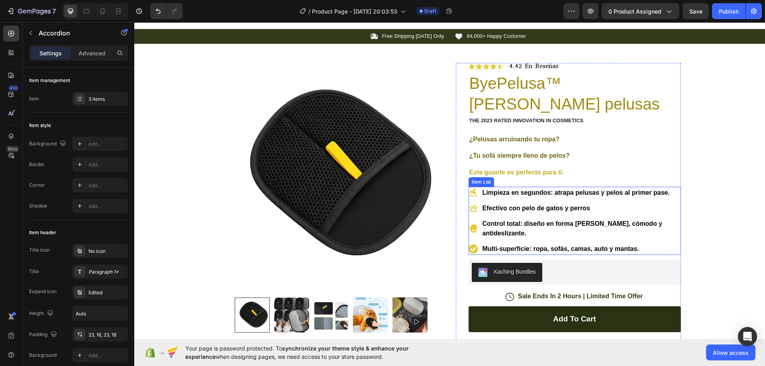
scroll to position [0, 0]
